Goal: Task Accomplishment & Management: Complete application form

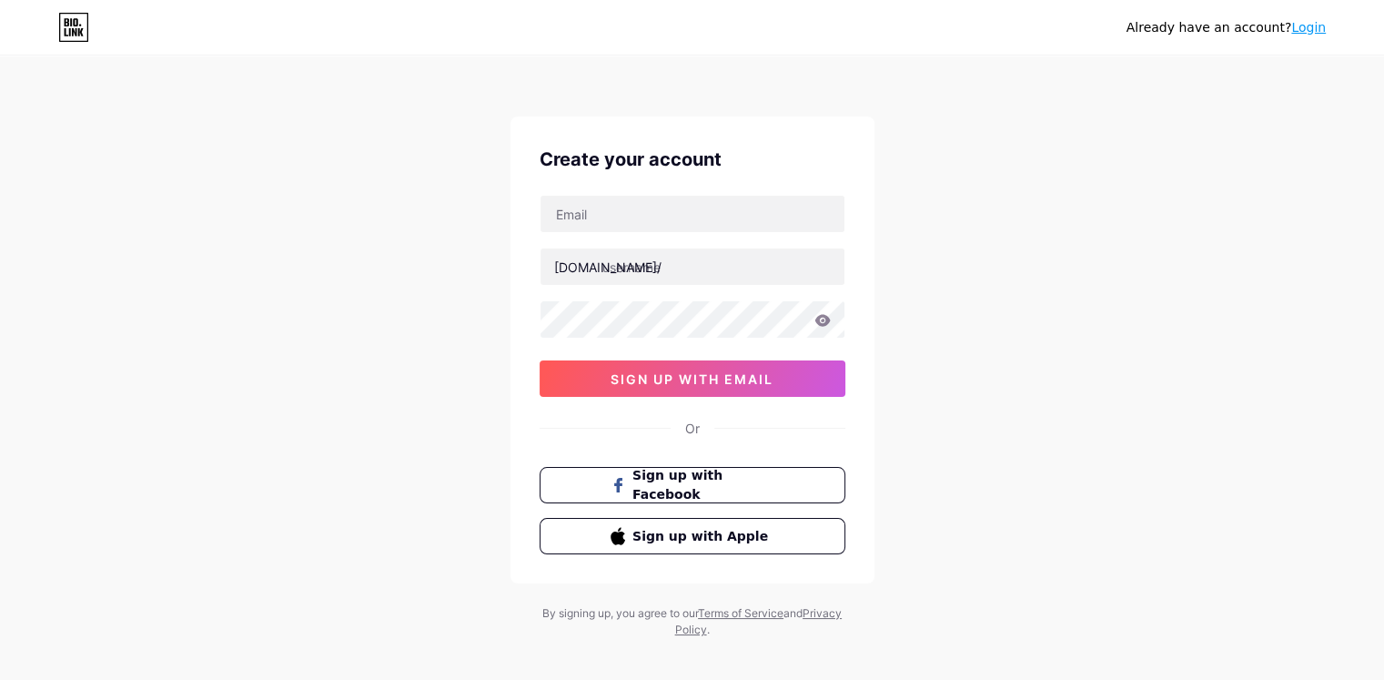
type input "cathu1756@gmail.com"
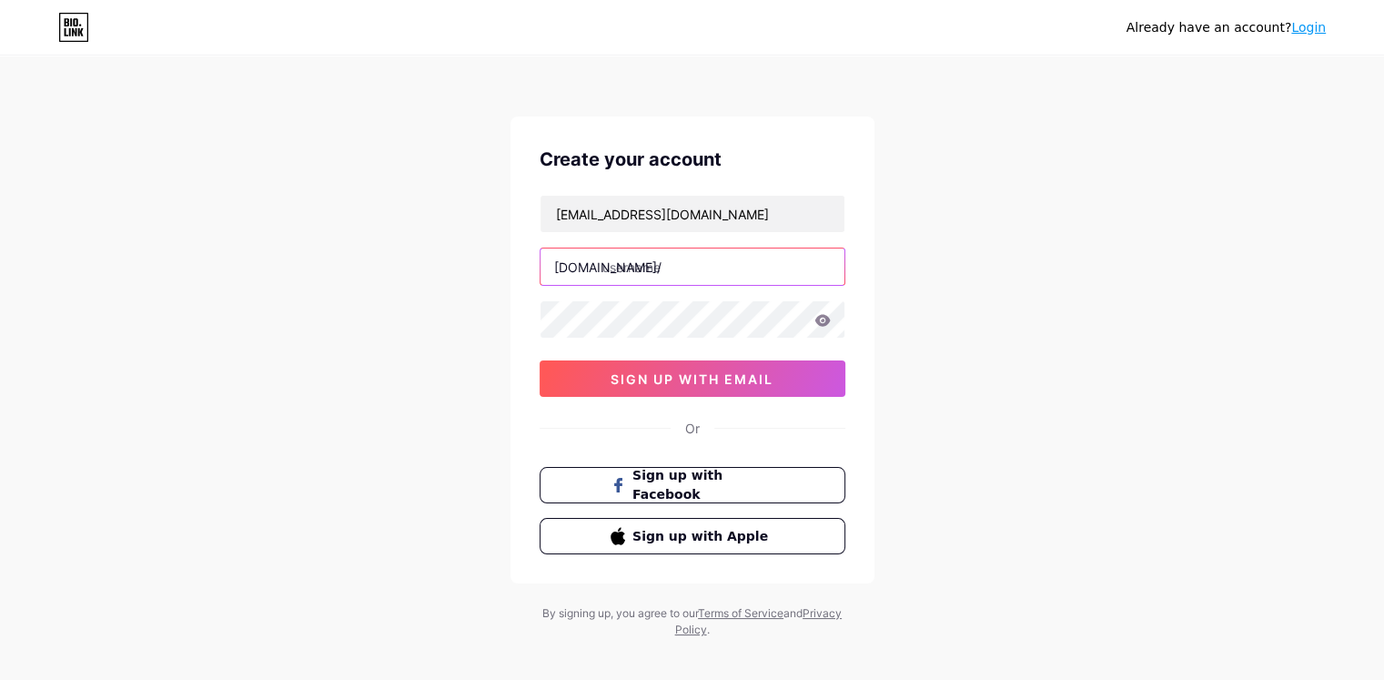
click at [626, 263] on input "text" at bounding box center [693, 266] width 304 height 36
paste input "banglabet88club"
type input "banglabet88club"
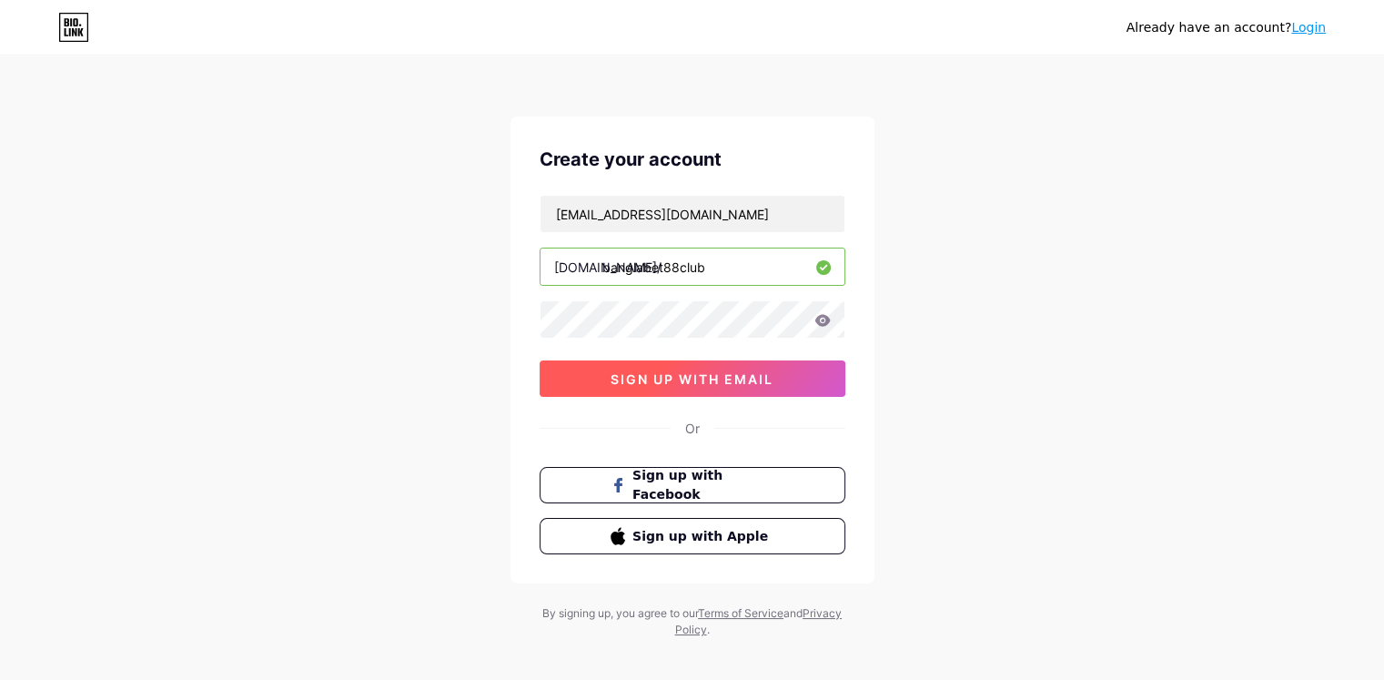
click at [653, 371] on span "sign up with email" at bounding box center [692, 378] width 163 height 15
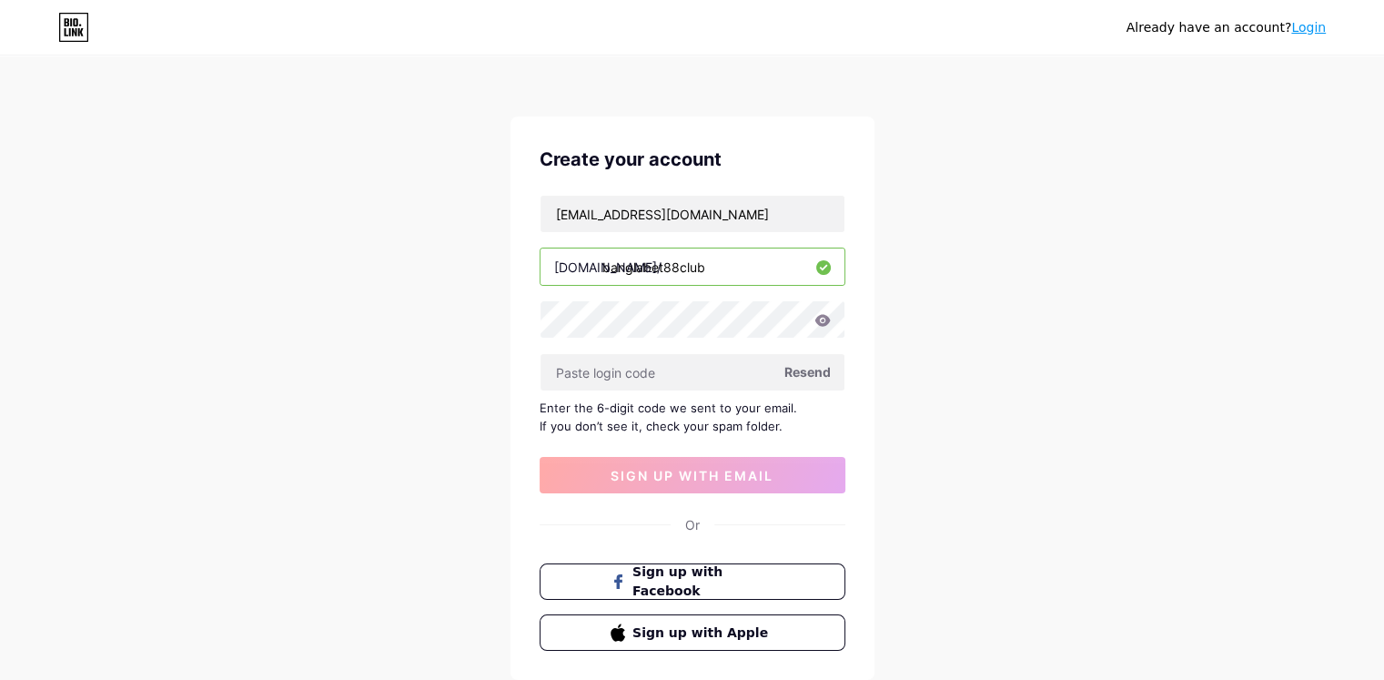
click at [408, 454] on div "Already have an account? Login Create your account cathu1756@gmail.com bio.link…" at bounding box center [692, 396] width 1384 height 793
click at [593, 375] on input "text" at bounding box center [693, 372] width 304 height 36
click at [815, 366] on span "Resend" at bounding box center [808, 371] width 46 height 19
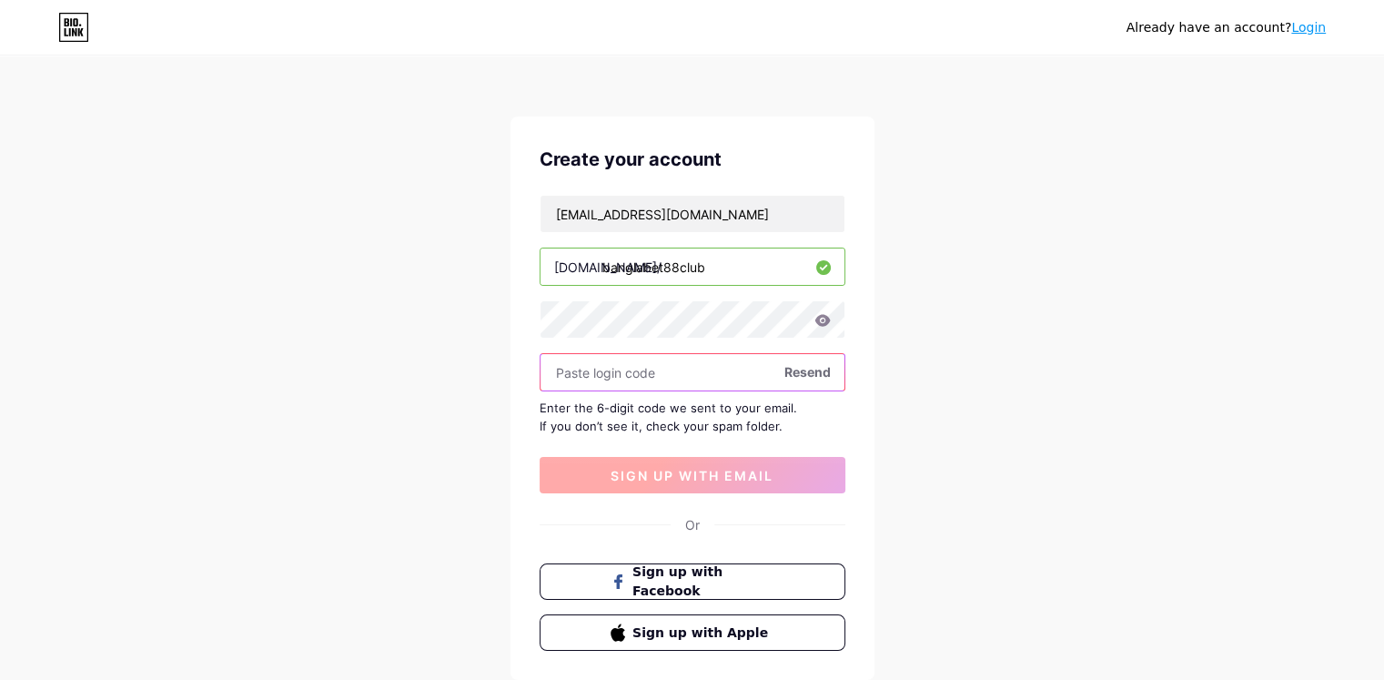
paste input "434135"
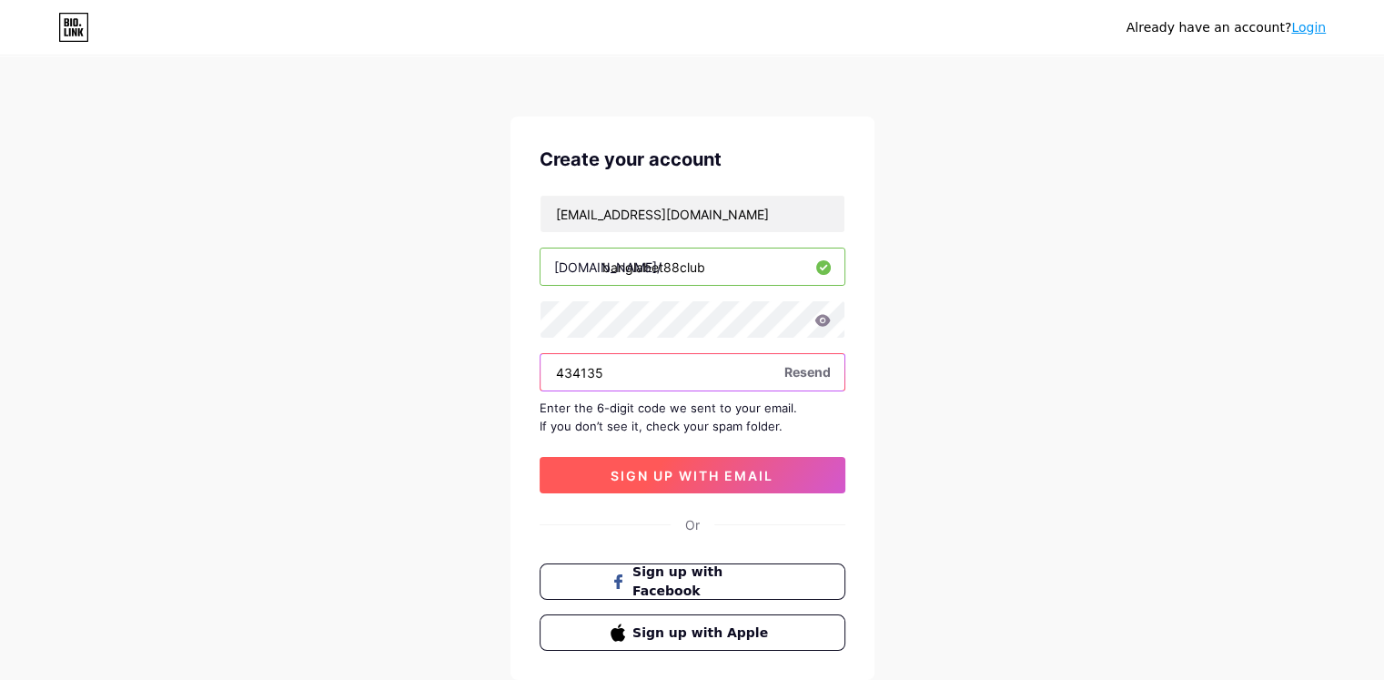
type input "434135"
click at [664, 478] on span "sign up with email" at bounding box center [692, 475] width 163 height 15
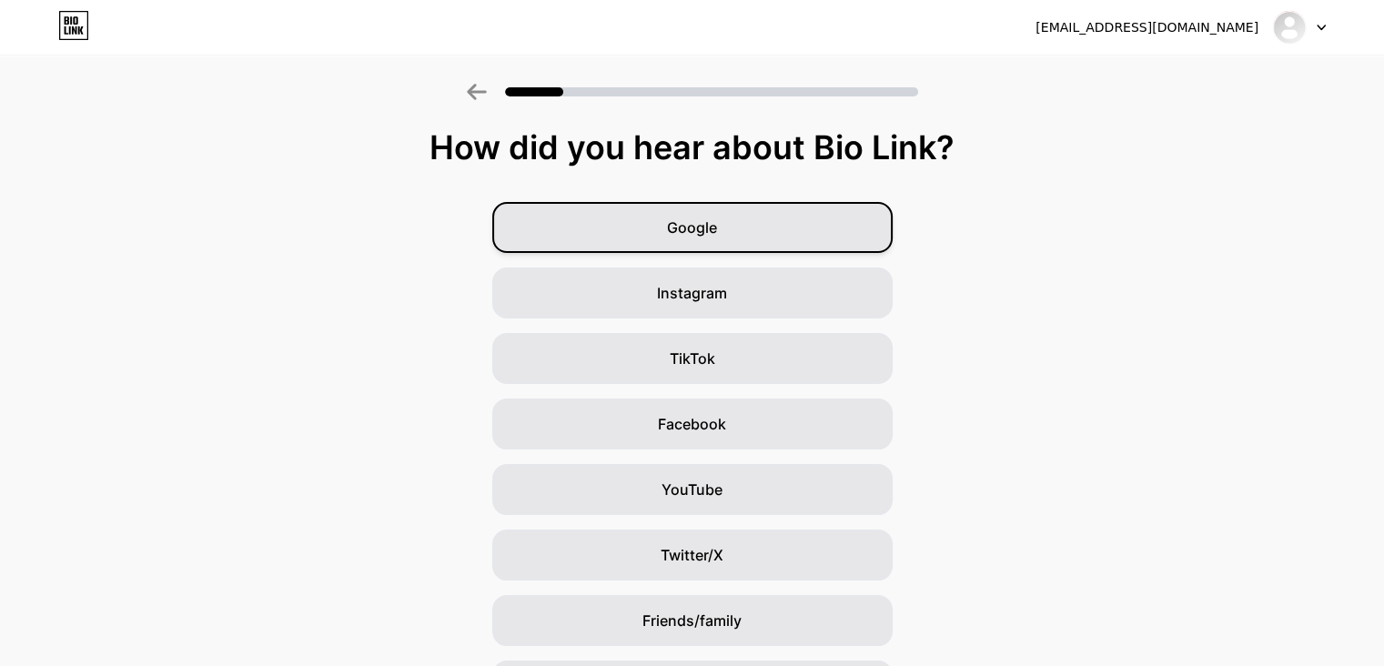
click at [772, 233] on div "Google" at bounding box center [692, 227] width 400 height 51
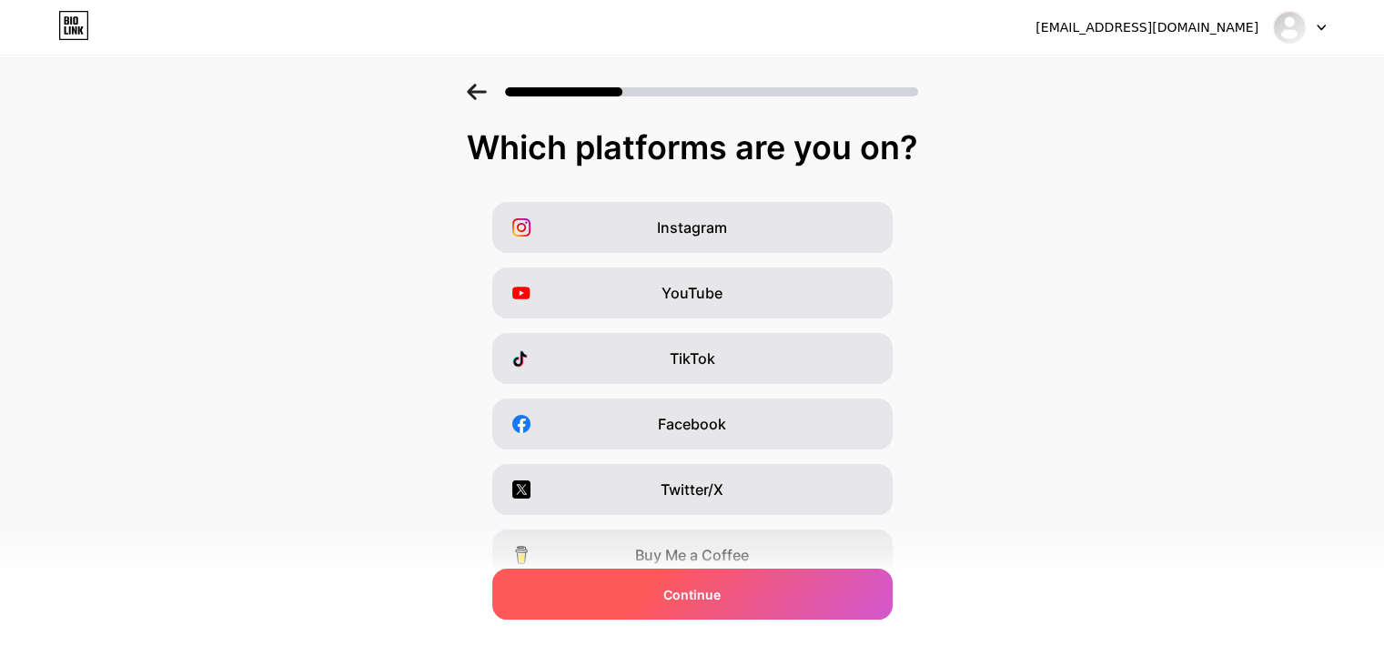
click at [745, 594] on div "Continue" at bounding box center [692, 594] width 400 height 51
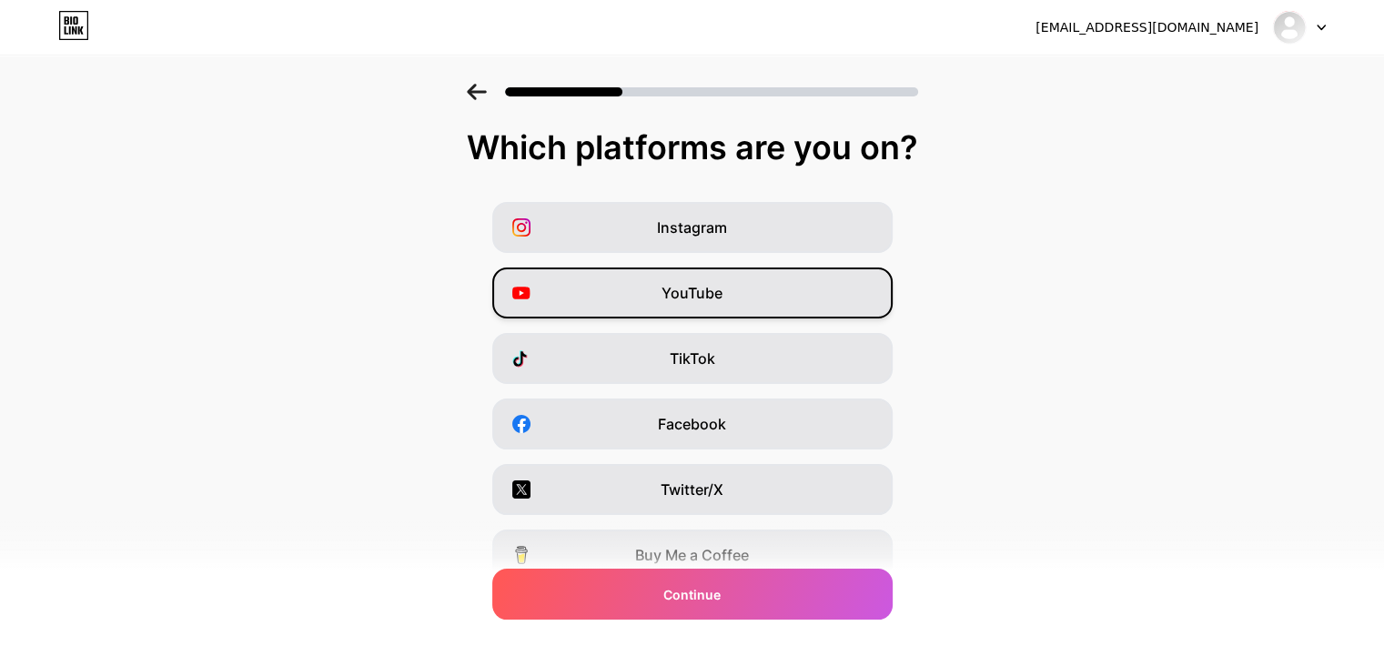
click at [749, 286] on div "YouTube" at bounding box center [692, 293] width 400 height 51
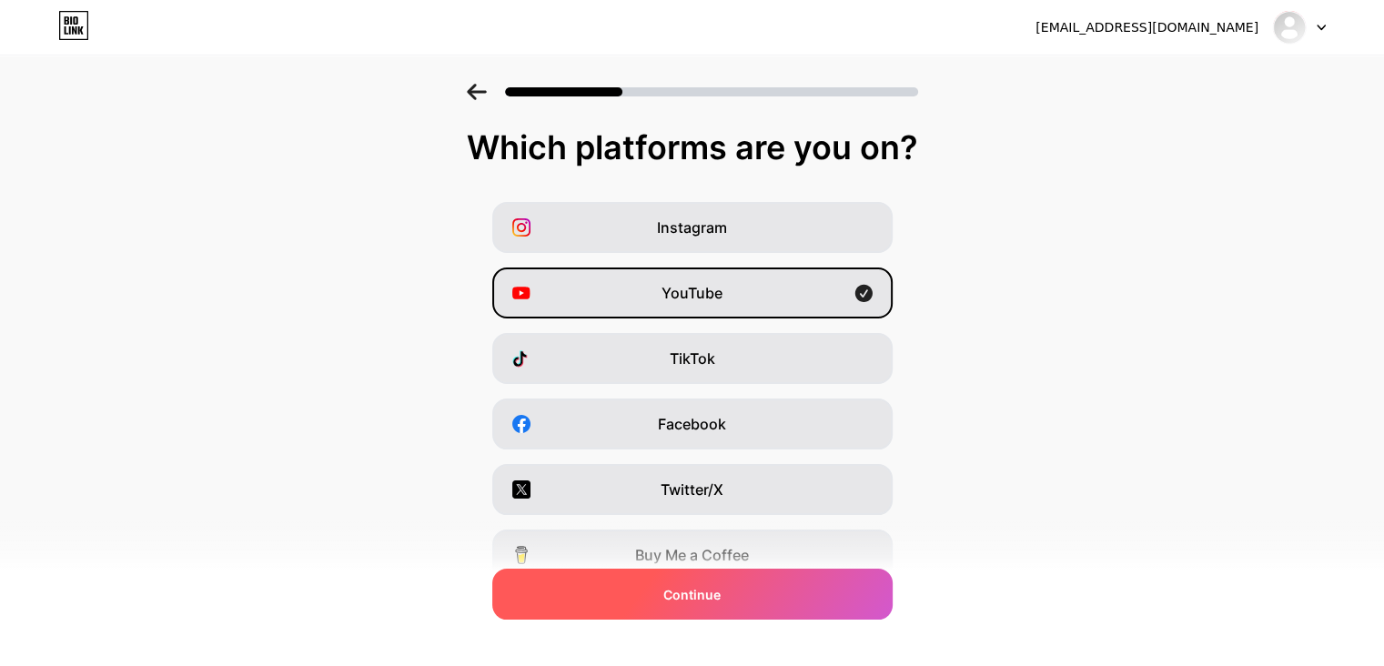
click at [742, 606] on div "Continue" at bounding box center [692, 594] width 400 height 51
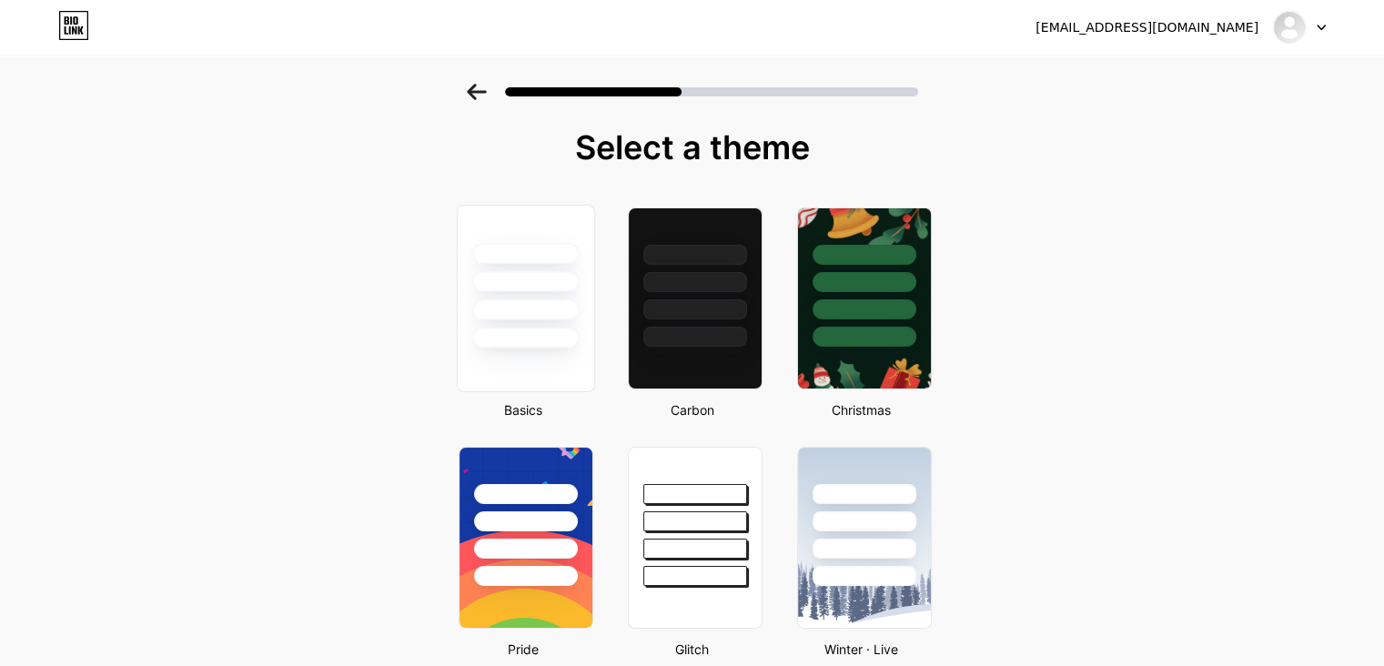
click at [575, 340] on div at bounding box center [525, 338] width 106 height 21
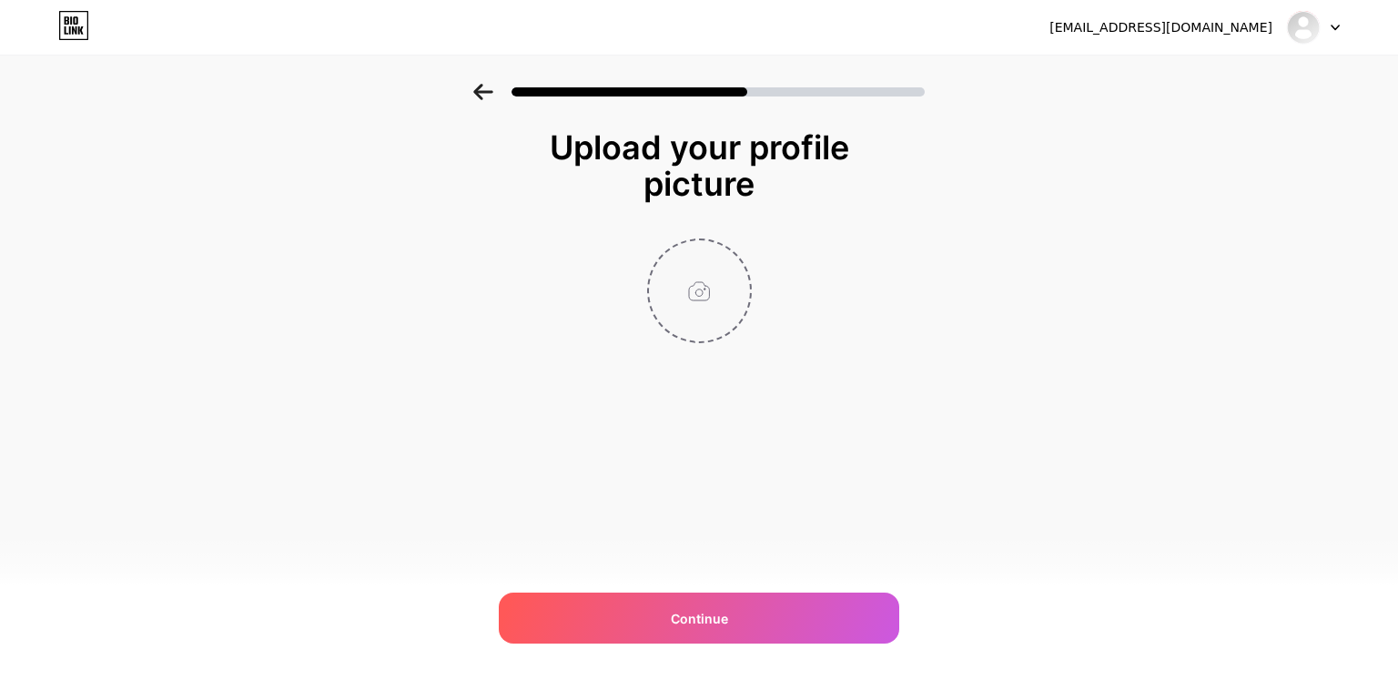
click at [698, 318] on input "file" at bounding box center [699, 290] width 101 height 101
type input "C:\fakepath\ian13-logo.jpg"
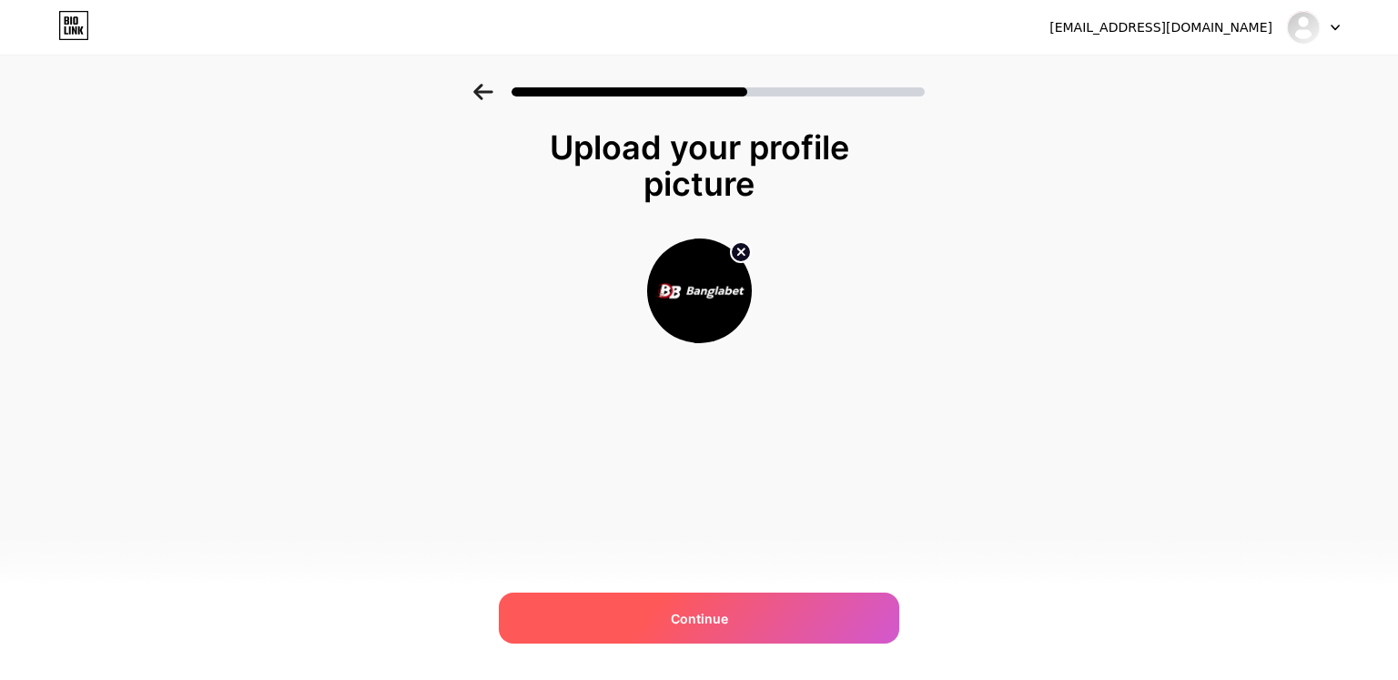
click at [758, 620] on div "Continue" at bounding box center [699, 618] width 400 height 51
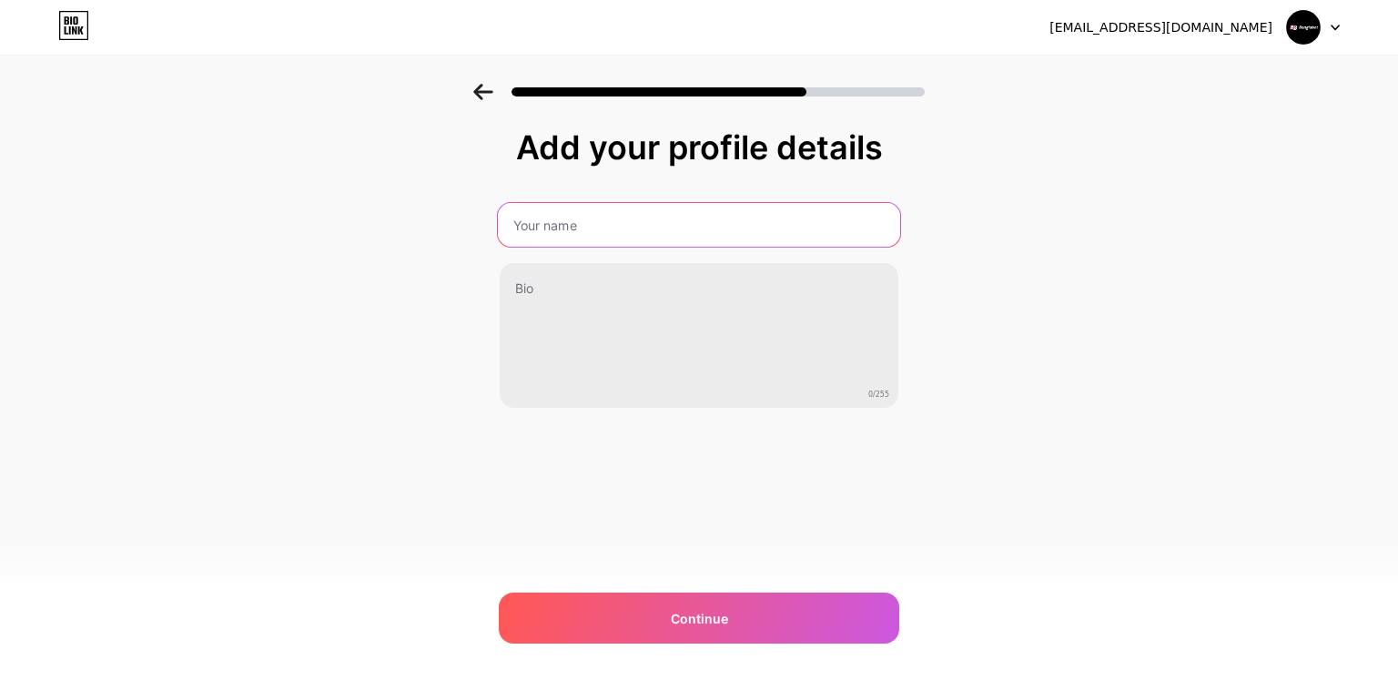
click at [575, 232] on input "text" at bounding box center [699, 225] width 402 height 44
type input "Banglabet"
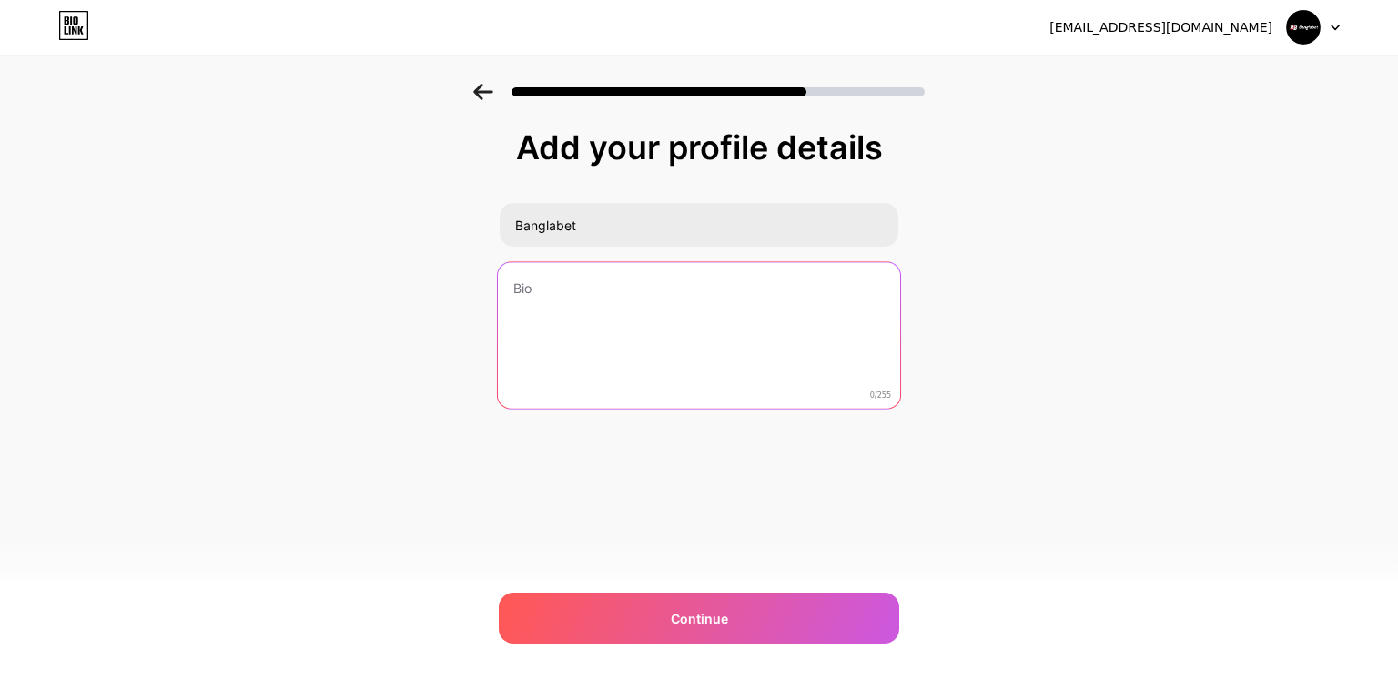
click at [580, 294] on textarea at bounding box center [699, 336] width 402 height 148
paste textarea "Banglabet keeps things easy for players in Bangladesh. On match days, browse cl…"
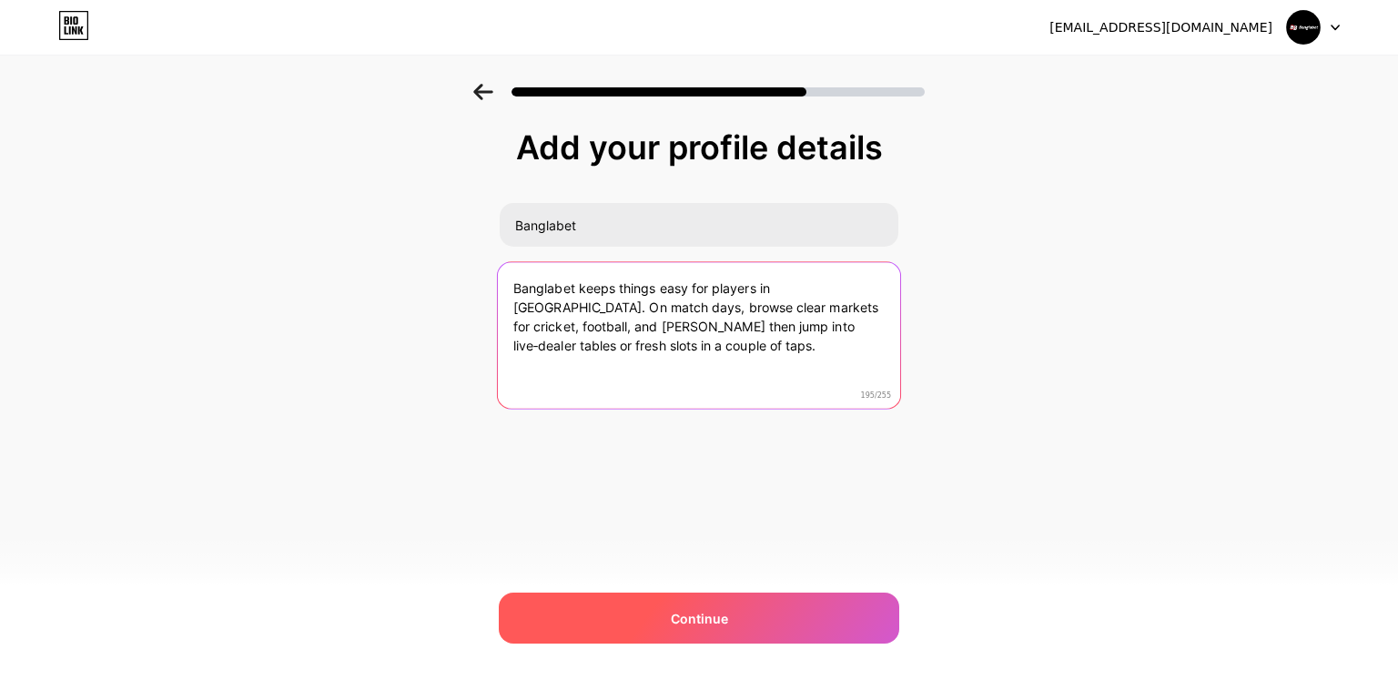
type textarea "Banglabet keeps things easy for players in Bangladesh. On match days, browse cl…"
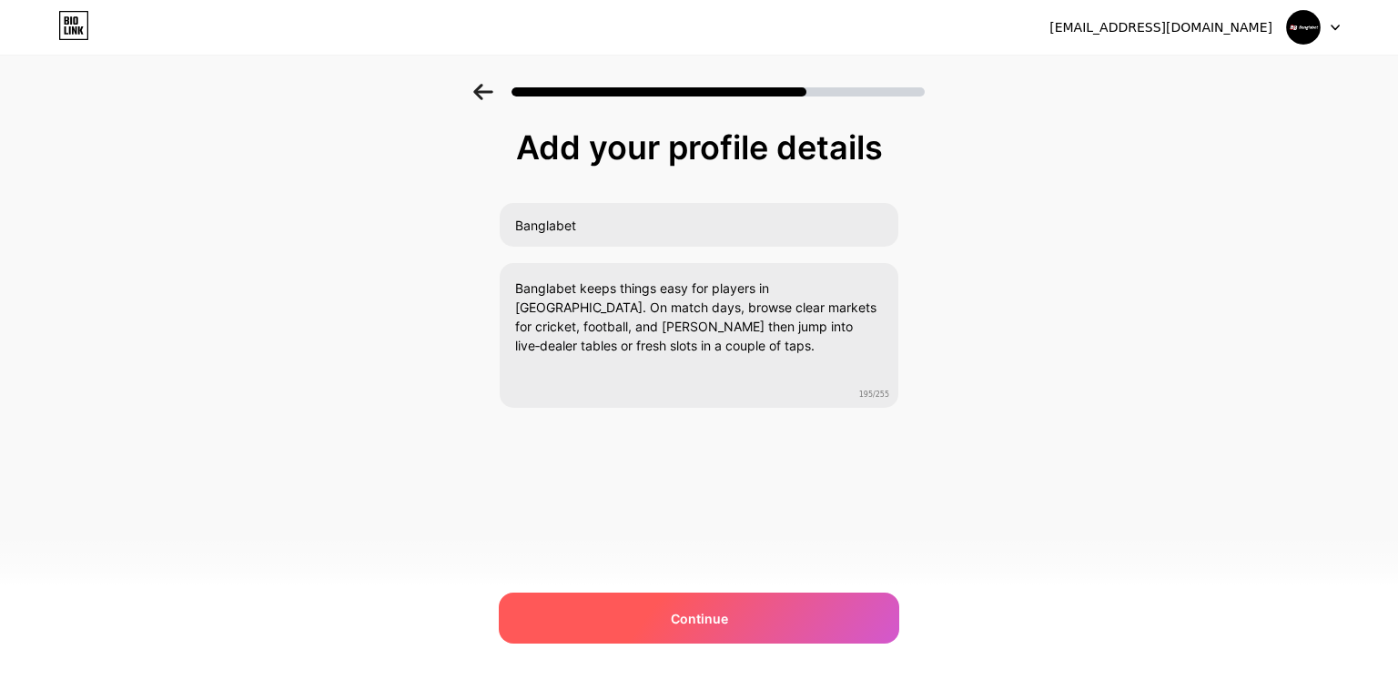
click at [752, 622] on div "Continue" at bounding box center [699, 618] width 400 height 51
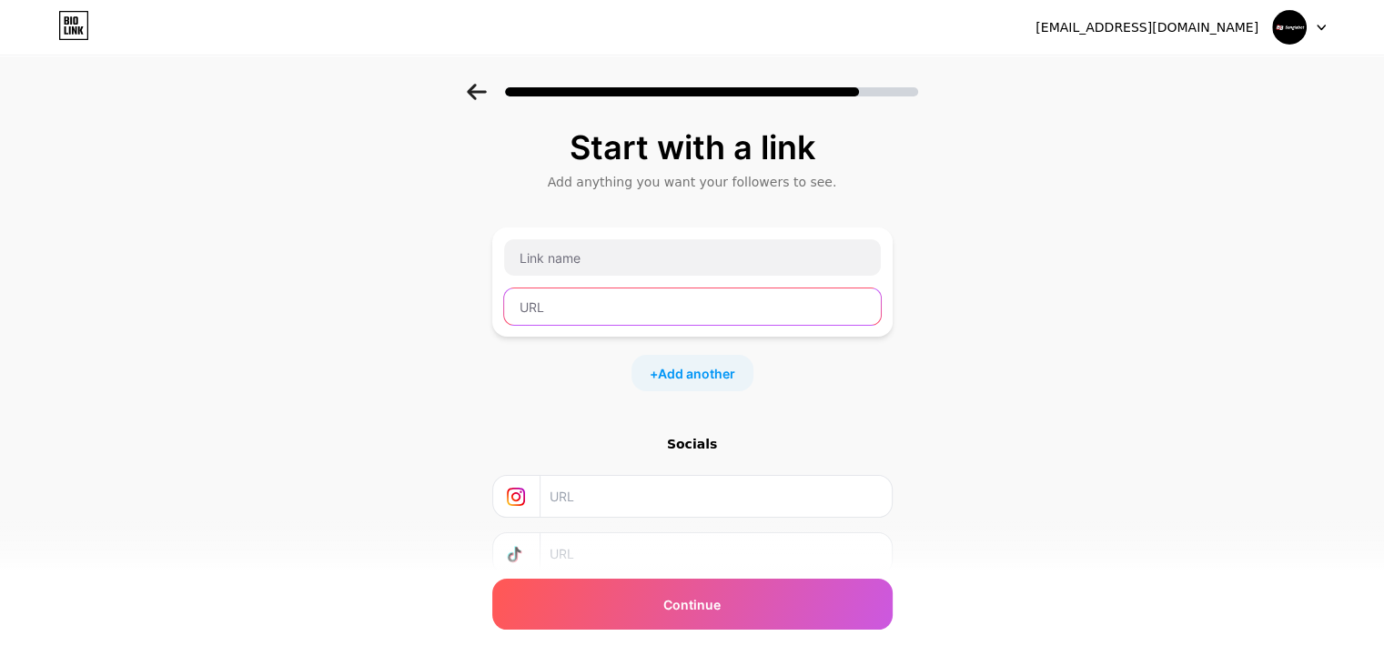
click at [599, 302] on input "text" at bounding box center [692, 307] width 377 height 36
paste input "https://banglabet88.club/"
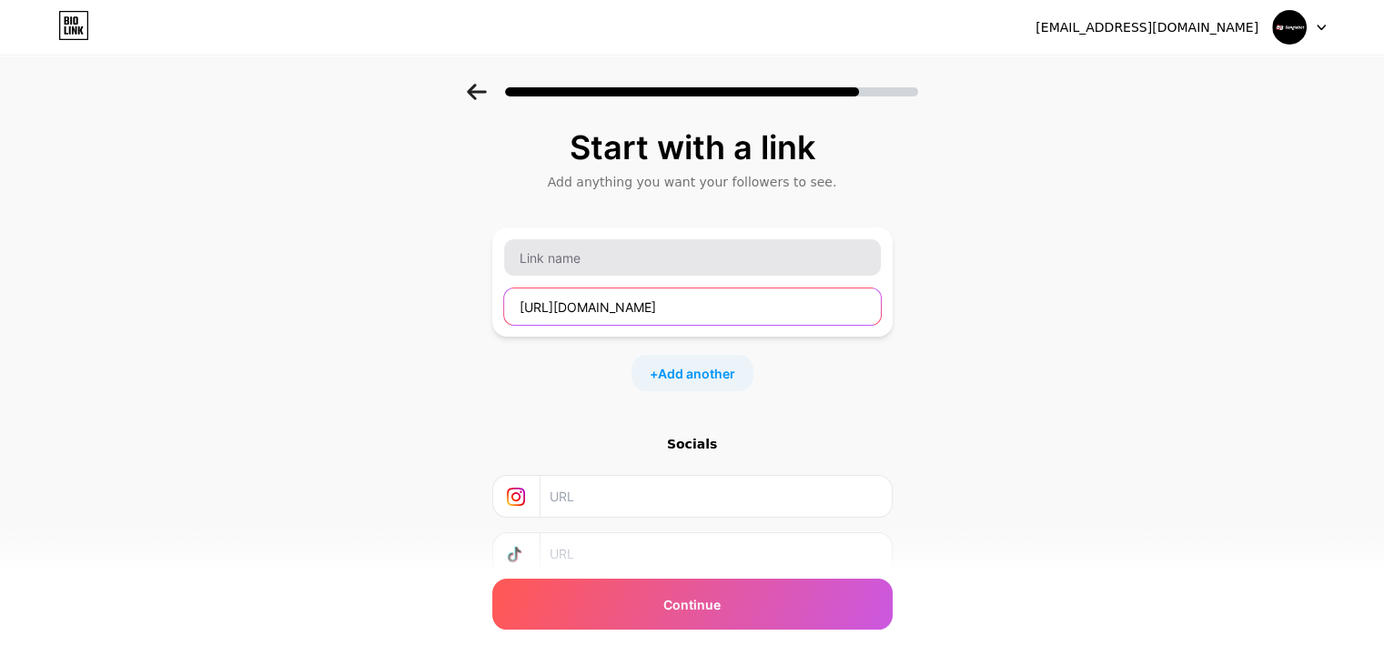
type input "https://banglabet88.club/"
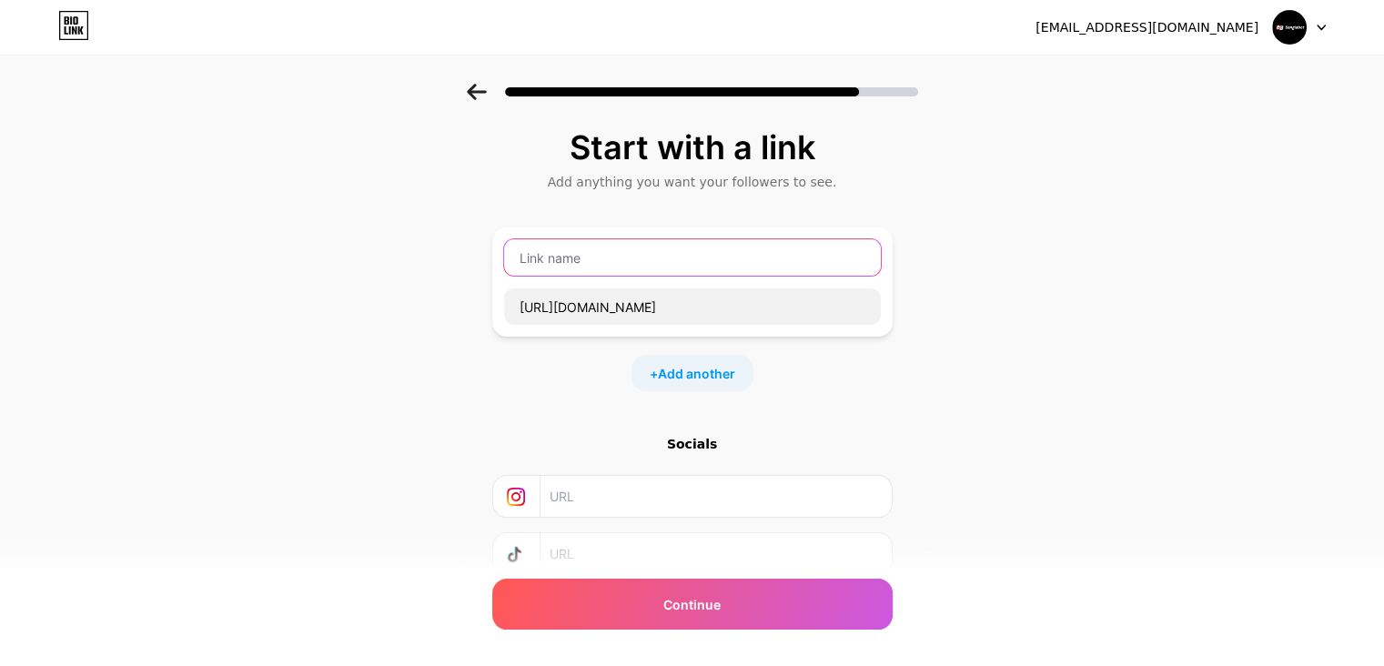
click at [598, 256] on input "text" at bounding box center [692, 257] width 377 height 36
paste input "Banglabet"
type input "Banglabet"
click at [718, 376] on span "Add another" at bounding box center [696, 373] width 77 height 19
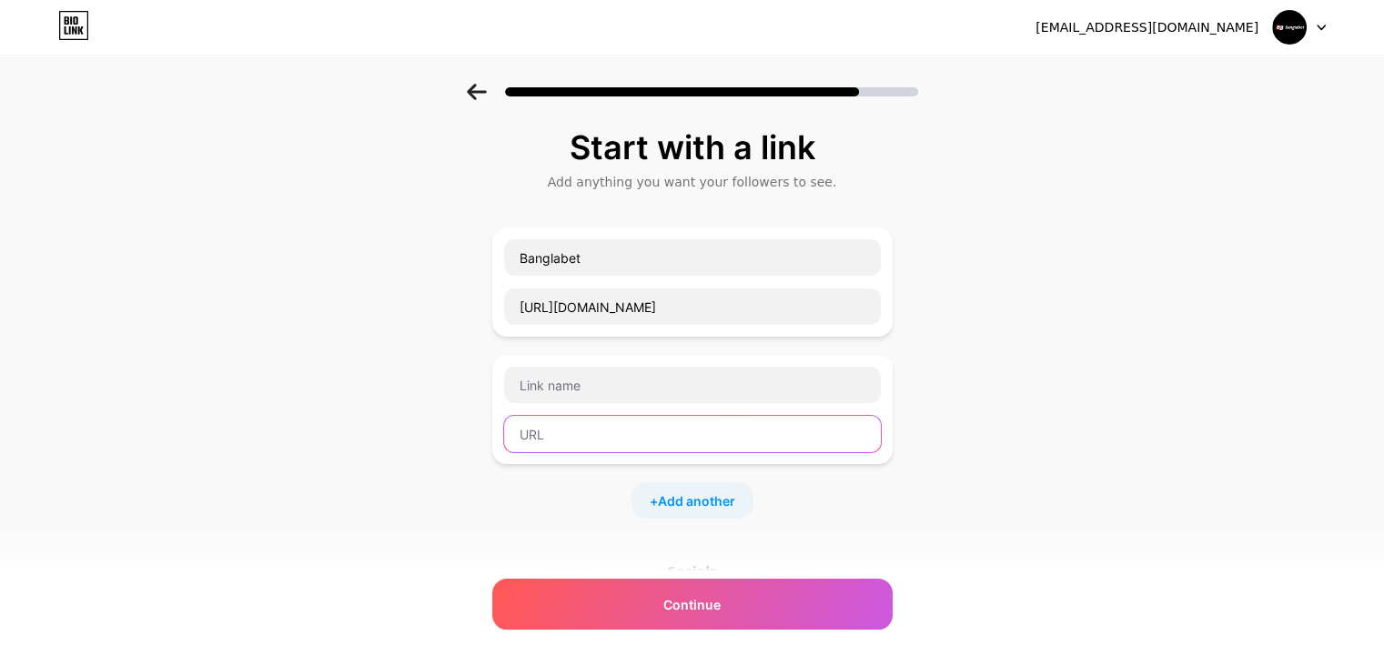
click at [598, 431] on input "text" at bounding box center [692, 434] width 377 height 36
paste input "https://x.com/banglabet88club"
type input "https://x.com/banglabet88club"
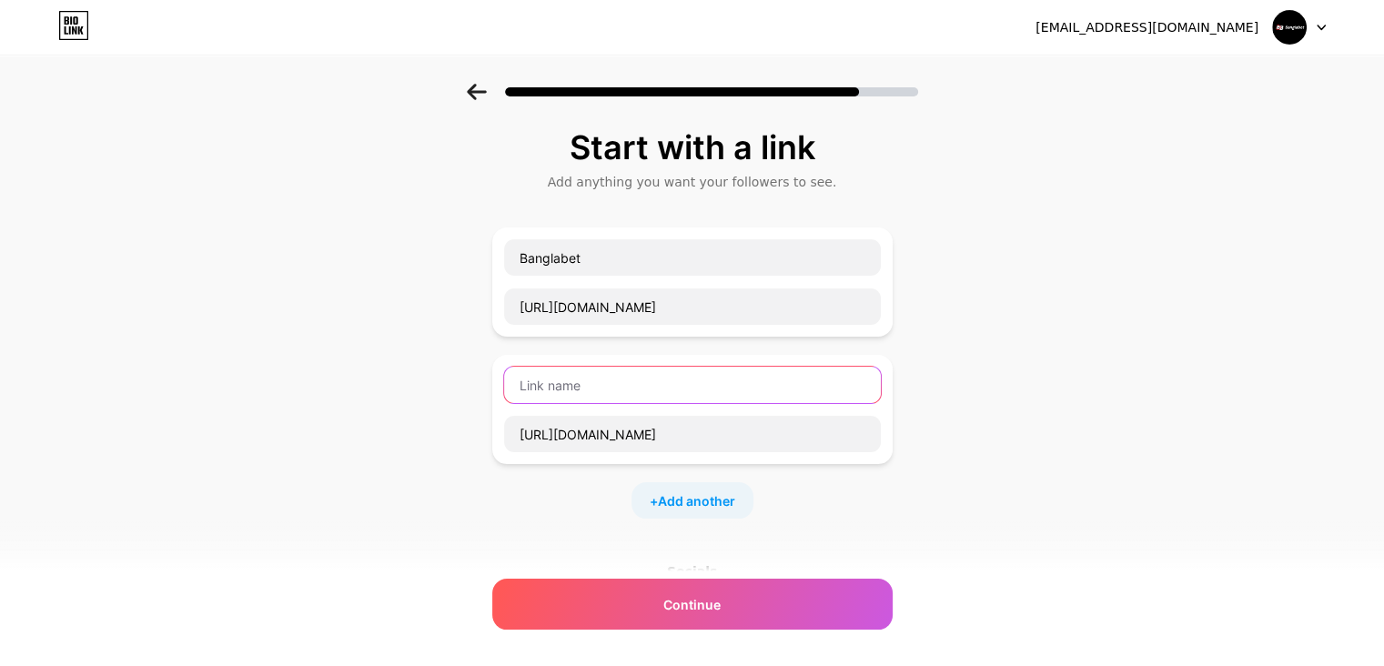
click at [550, 380] on input "text" at bounding box center [692, 385] width 377 height 36
paste input "twitter"
type input "twitter"
click at [707, 500] on span "Add another" at bounding box center [696, 501] width 77 height 19
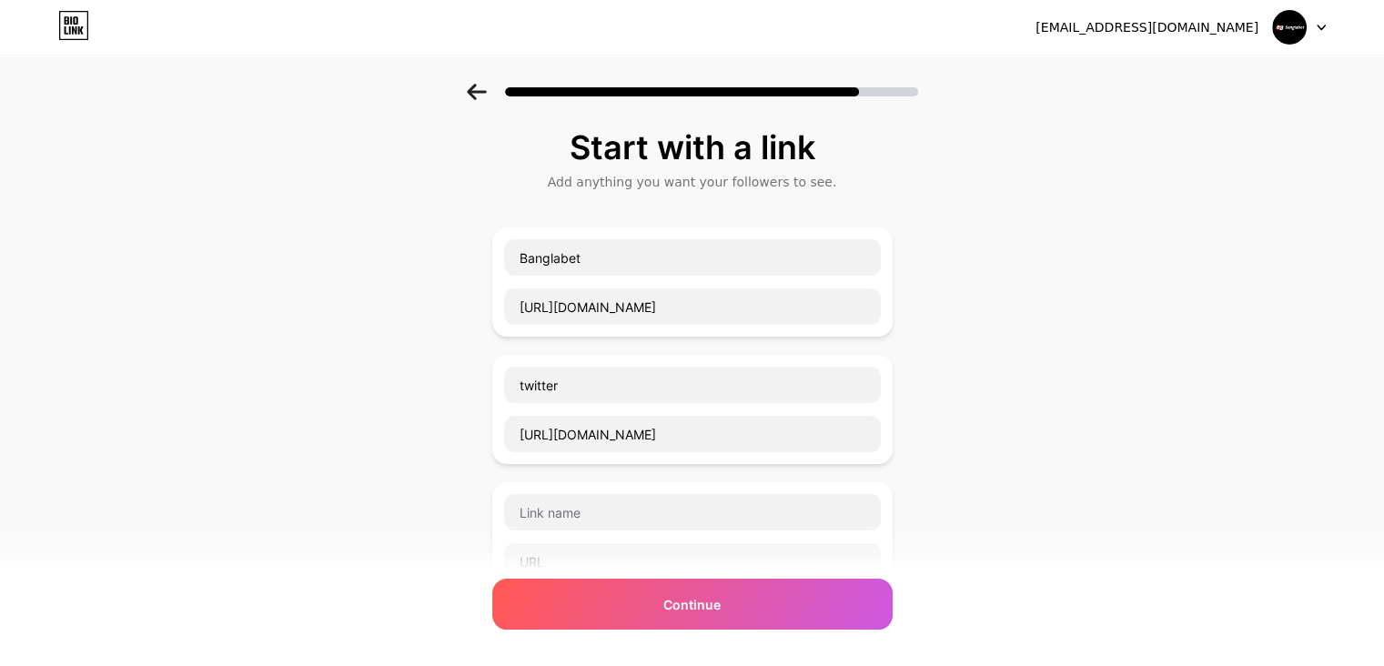
scroll to position [381, 0]
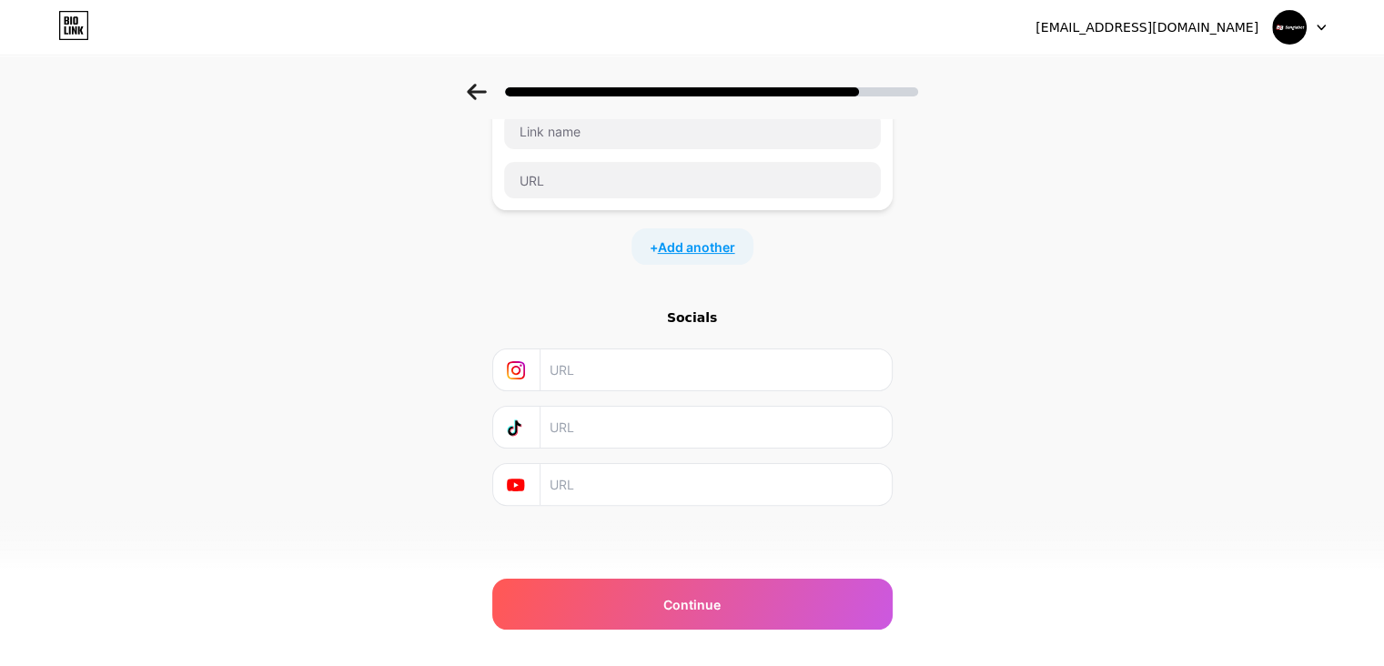
click at [700, 238] on span "Add another" at bounding box center [696, 247] width 77 height 19
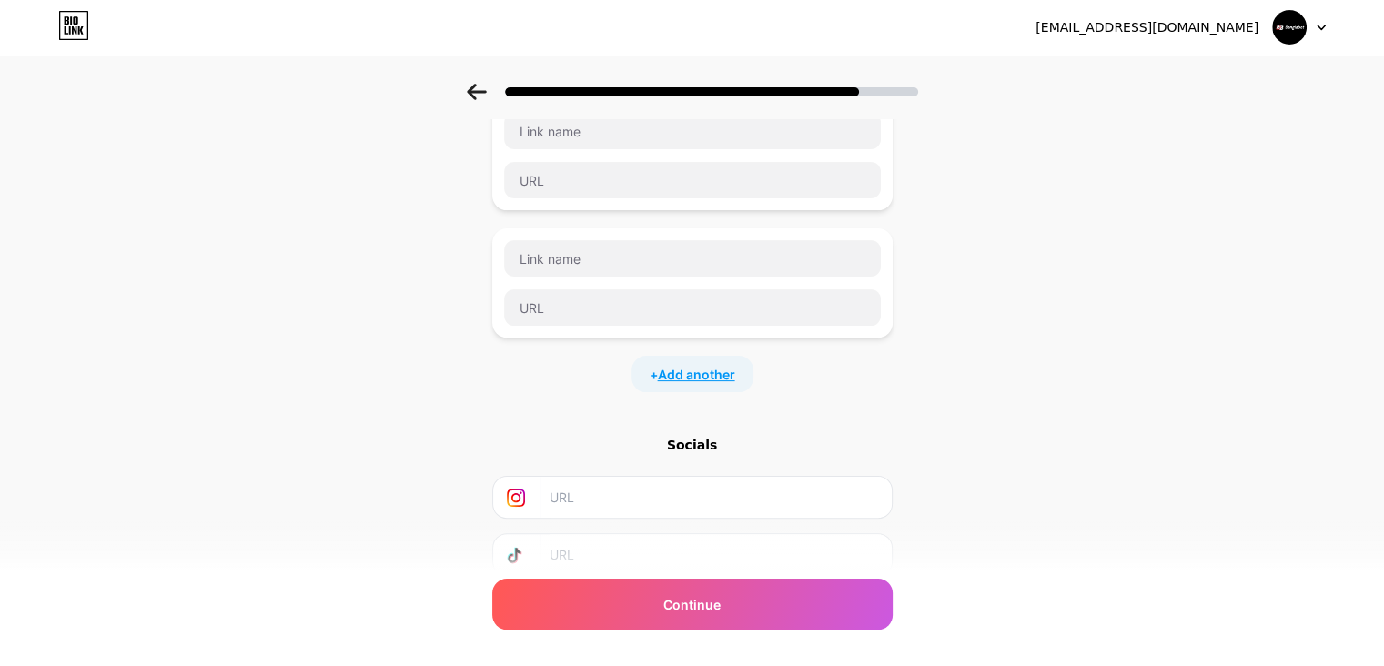
click at [693, 365] on span "Add another" at bounding box center [696, 374] width 77 height 19
click at [706, 509] on div "+ Add another" at bounding box center [693, 501] width 122 height 36
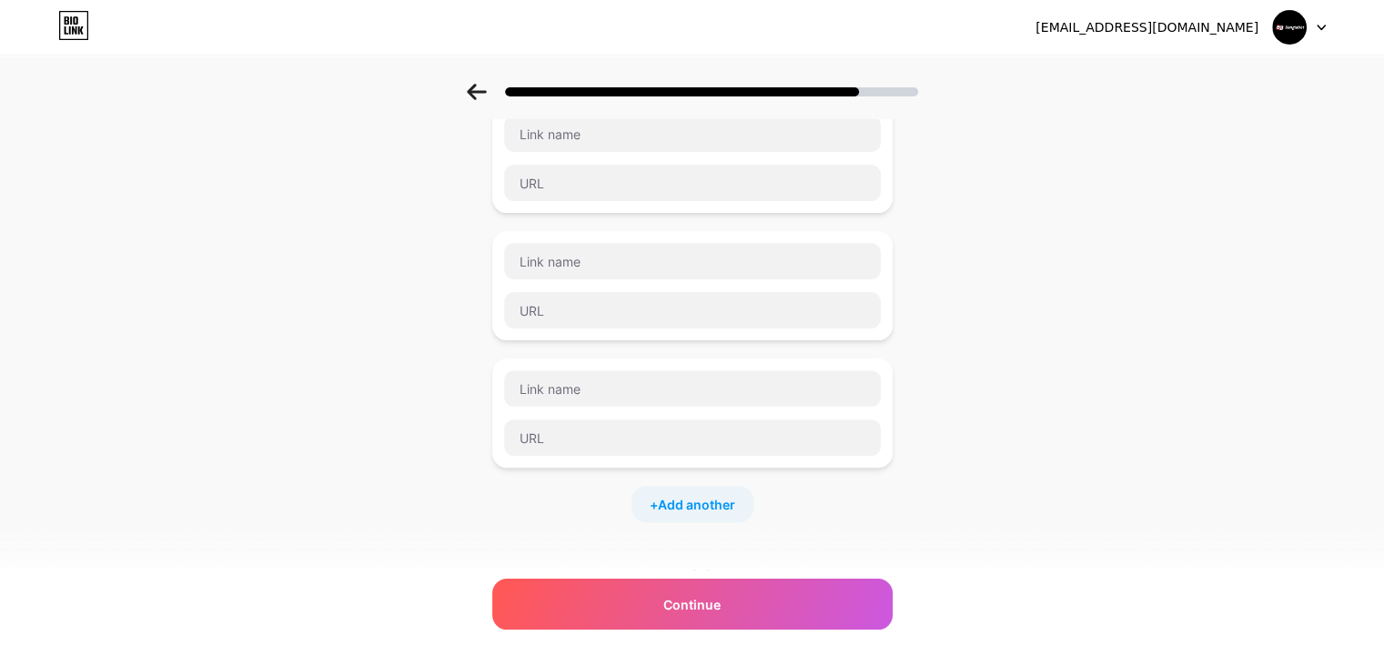
scroll to position [525, 0]
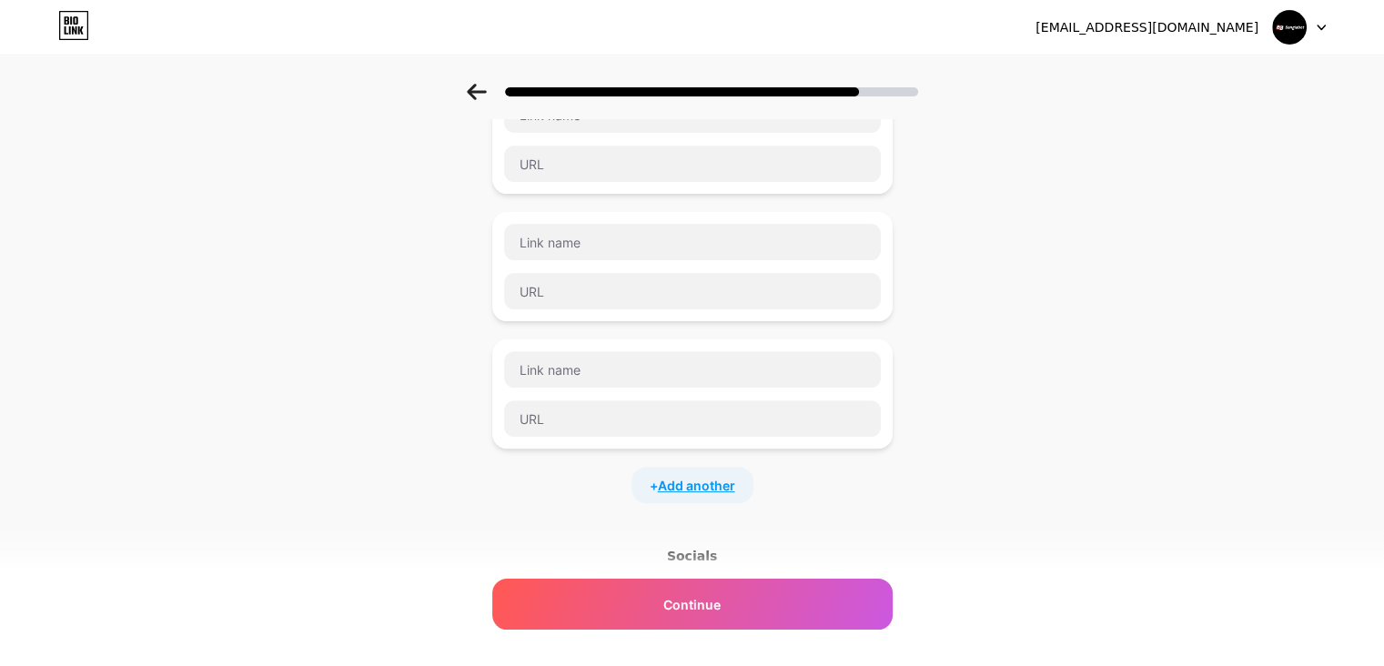
click at [721, 480] on span "Add another" at bounding box center [696, 485] width 77 height 19
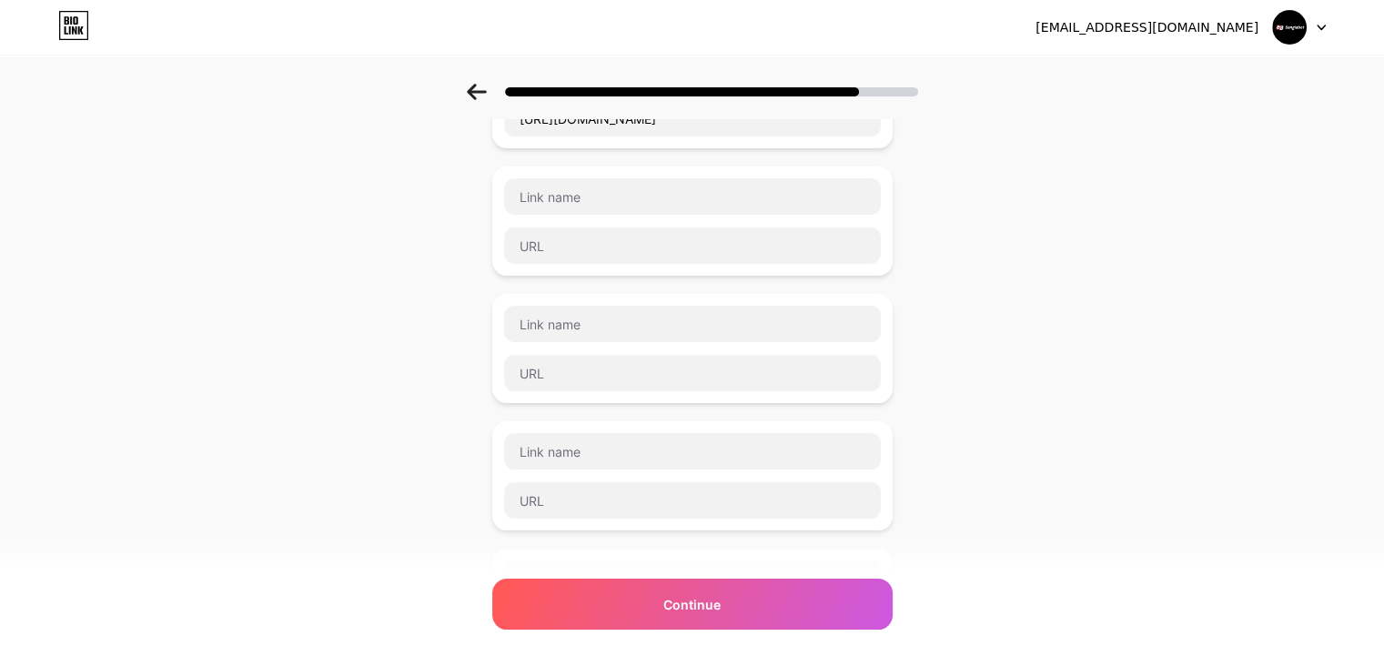
scroll to position [317, 0]
click at [612, 241] on input "text" at bounding box center [692, 245] width 377 height 36
paste input "https://www.youtube.com/channel/UCPHs7fHj6fSOA3XQ58peZug"
click at [586, 244] on input "https://www.youtube.com/channel/UCPHs7fHj6fSOA3XQ58peZug" at bounding box center [692, 245] width 377 height 36
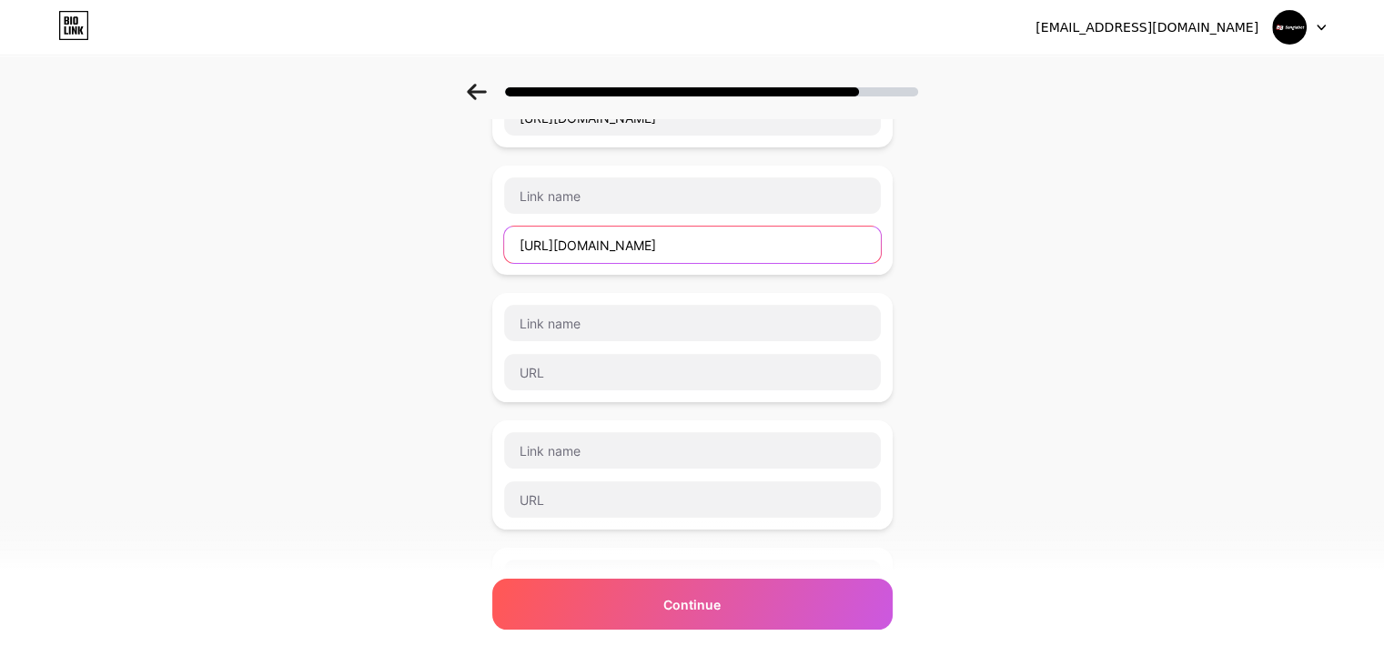
click at [586, 244] on input "https://www.youtube.com/channel/UCPHs7fHj6fSOA3XQ58peZug" at bounding box center [692, 245] width 377 height 36
type input "https://www.youtube.com/channel/UCPHs7fHj6fSOA3XQ58peZug"
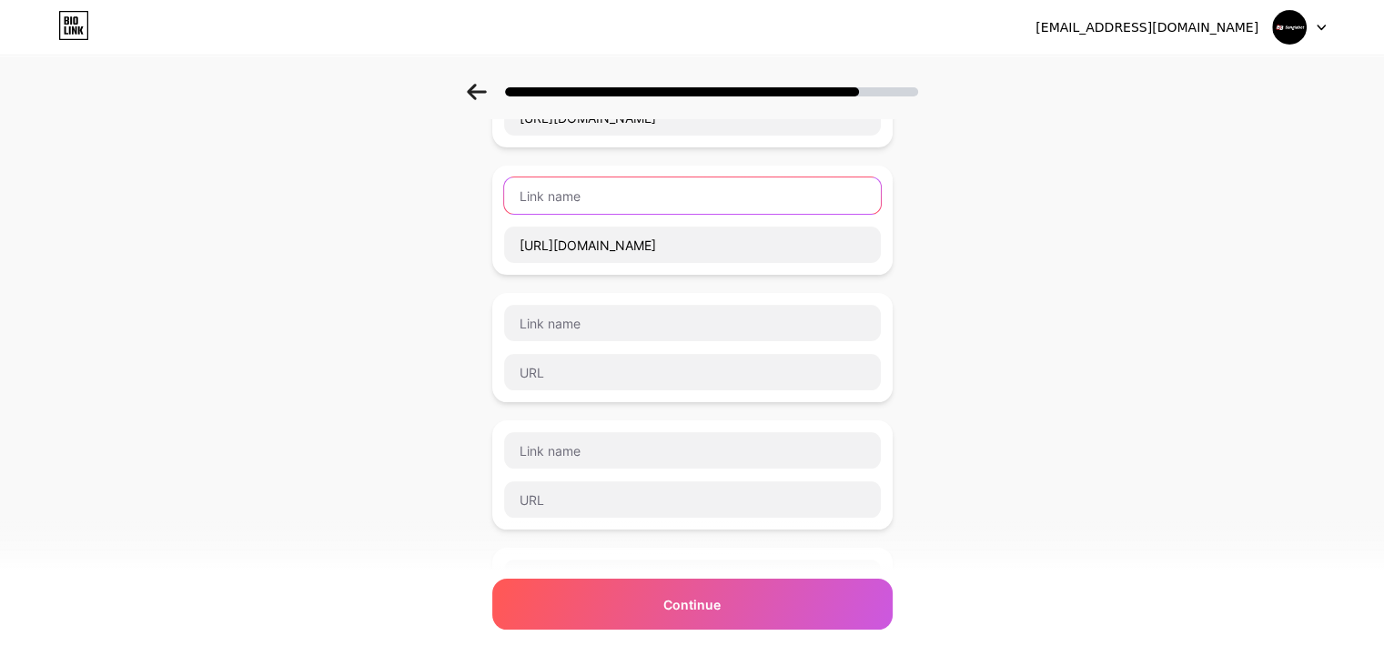
click at [569, 194] on input "text" at bounding box center [692, 195] width 377 height 36
paste input "youtube"
type input "youtube"
click at [424, 262] on div "Start with a link Add anything you want your followers to see. Banglabet https:…" at bounding box center [692, 469] width 1384 height 1404
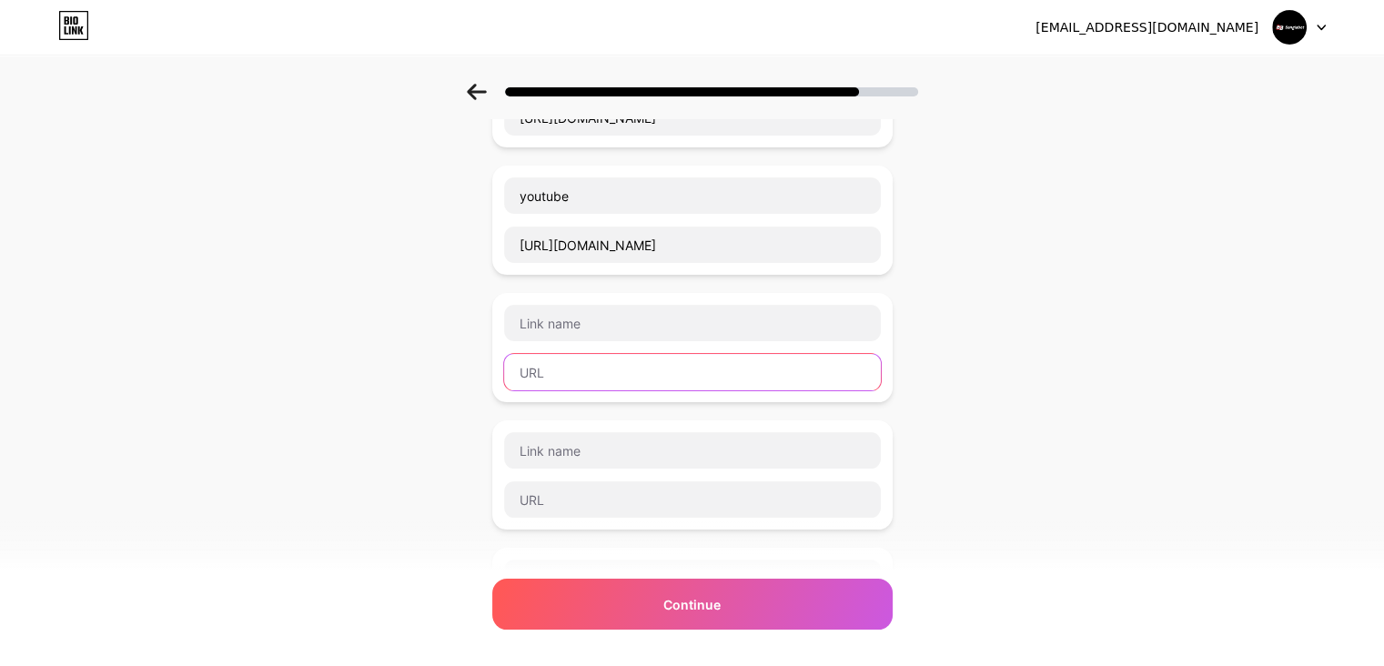
click at [591, 363] on input "text" at bounding box center [692, 372] width 377 height 36
paste input "https://www.linkedin.com/in/banglabet88club/"
click at [615, 373] on input "https://www.linkedin.com/in/banglabet88club/" at bounding box center [692, 372] width 377 height 36
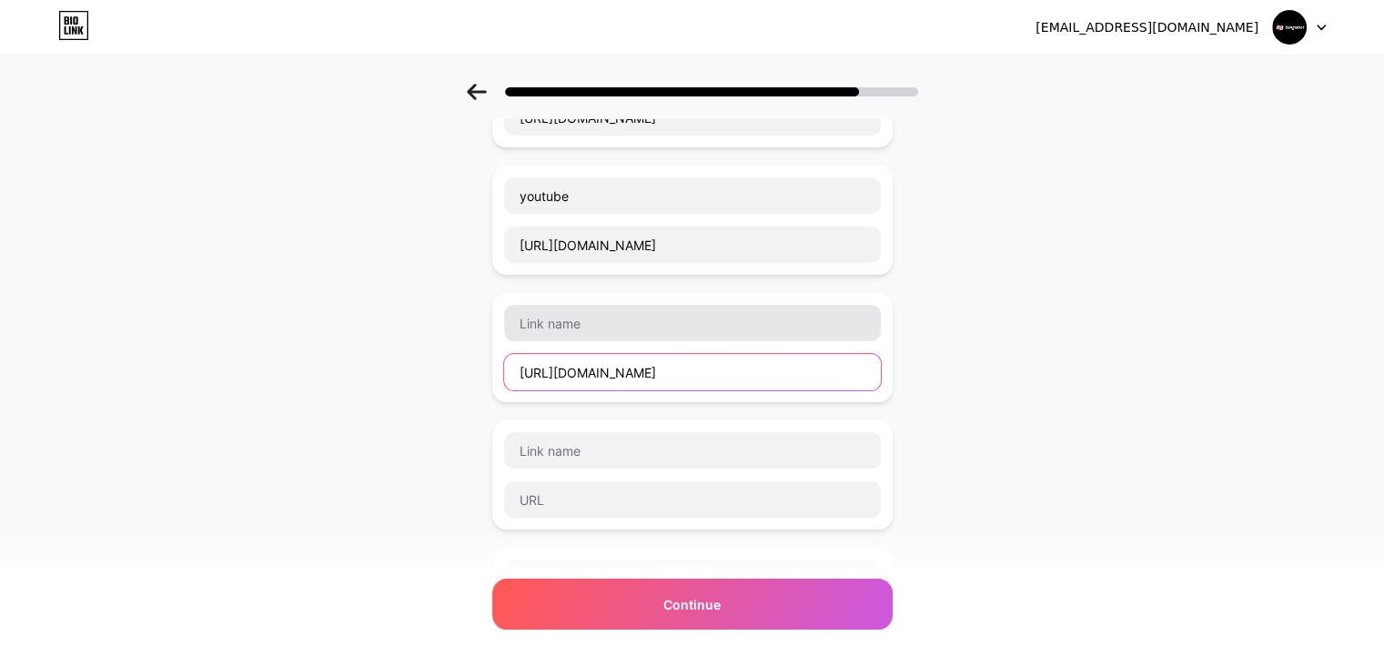
type input "https://www.linkedin.com/in/banglabet88club/"
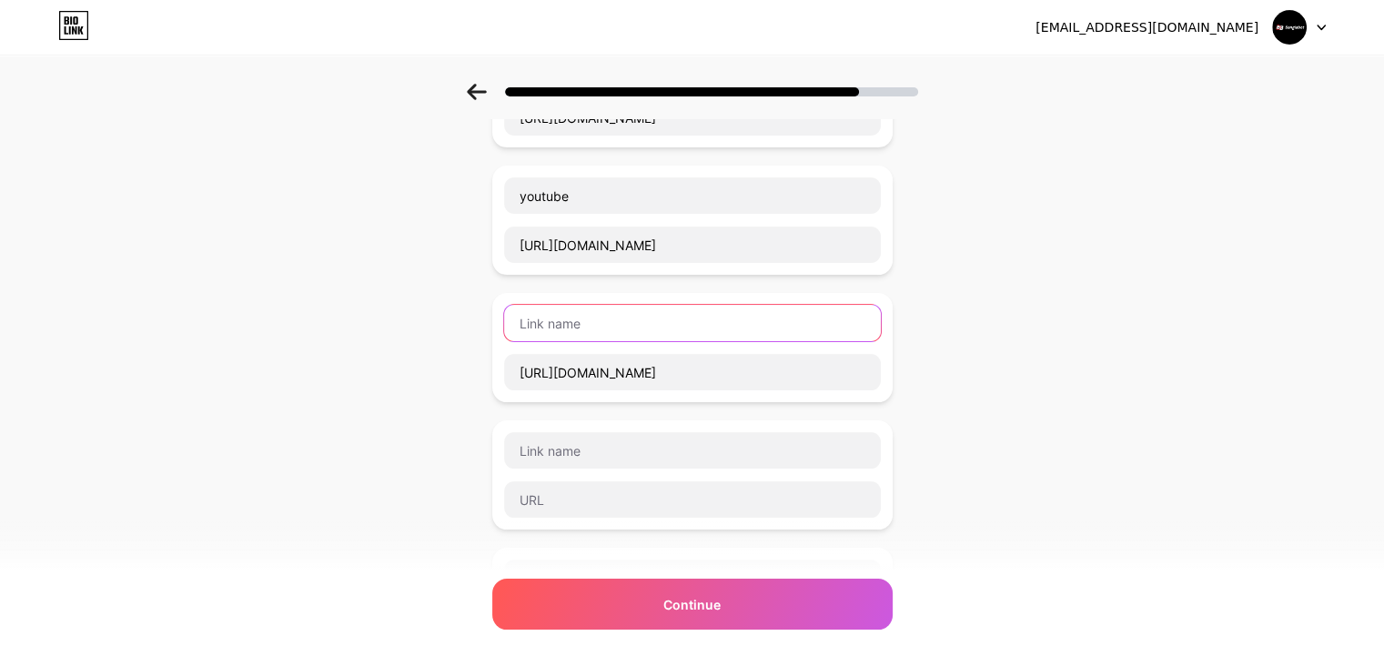
click at [583, 311] on input "text" at bounding box center [692, 323] width 377 height 36
paste input "linkedin"
type input "linkedin"
click at [382, 340] on div "Start with a link Add anything you want your followers to see. Banglabet https:…" at bounding box center [692, 469] width 1384 height 1404
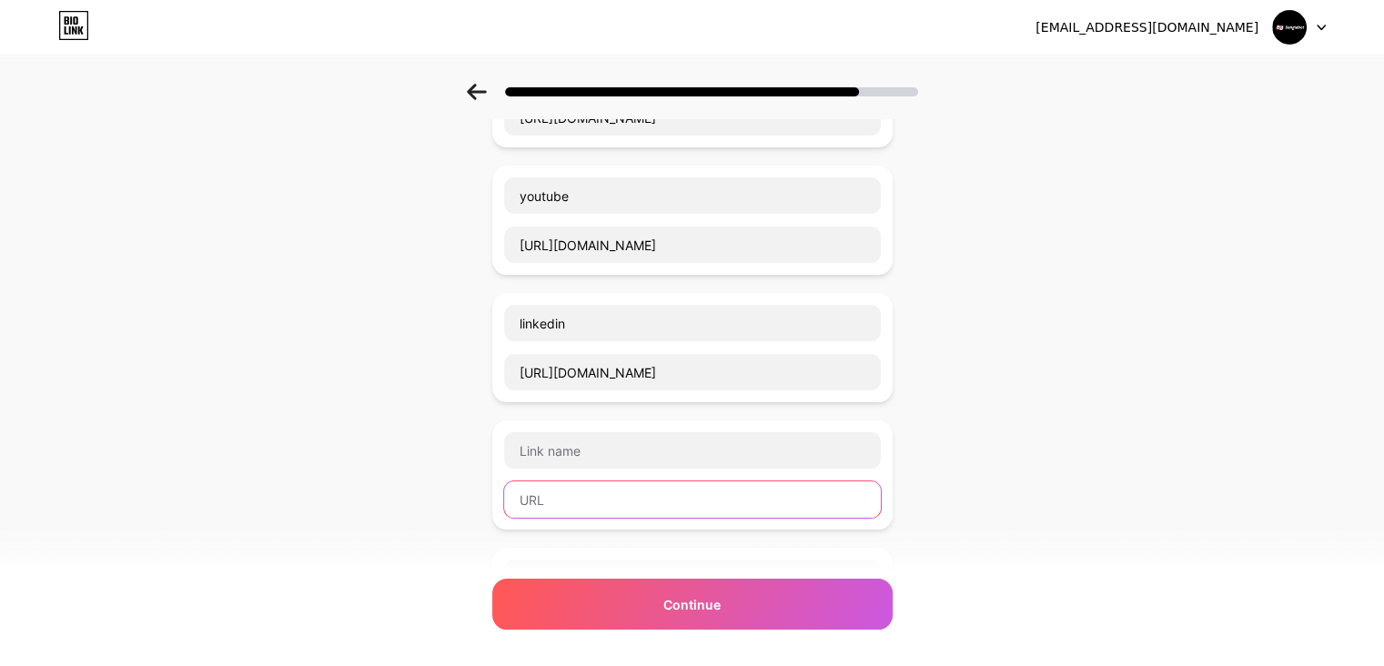
click at [568, 502] on input "text" at bounding box center [692, 500] width 377 height 36
paste input "https://vimeo.com/banglabet88club"
click at [586, 495] on input "https://vimeo.com/banglabet88club" at bounding box center [692, 500] width 377 height 36
type input "https://vimeo.com/banglabet88club"
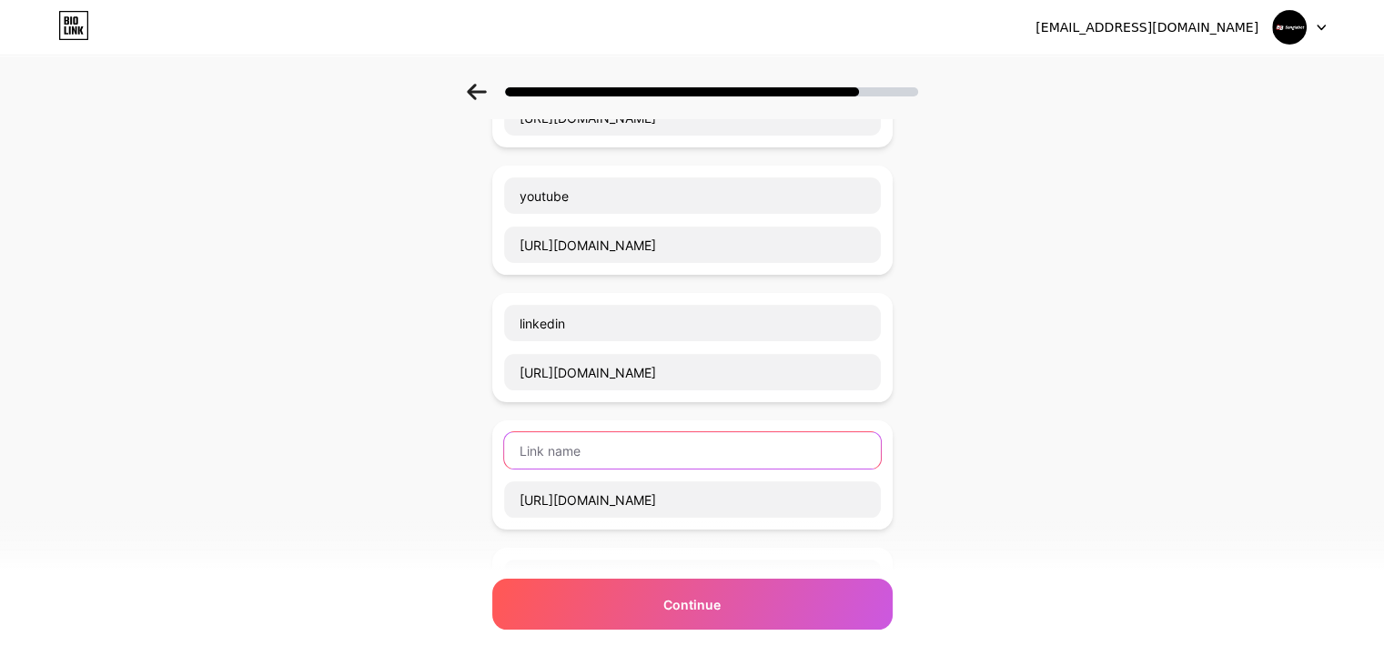
click at [573, 458] on input "text" at bounding box center [692, 450] width 377 height 36
paste input "vimeo"
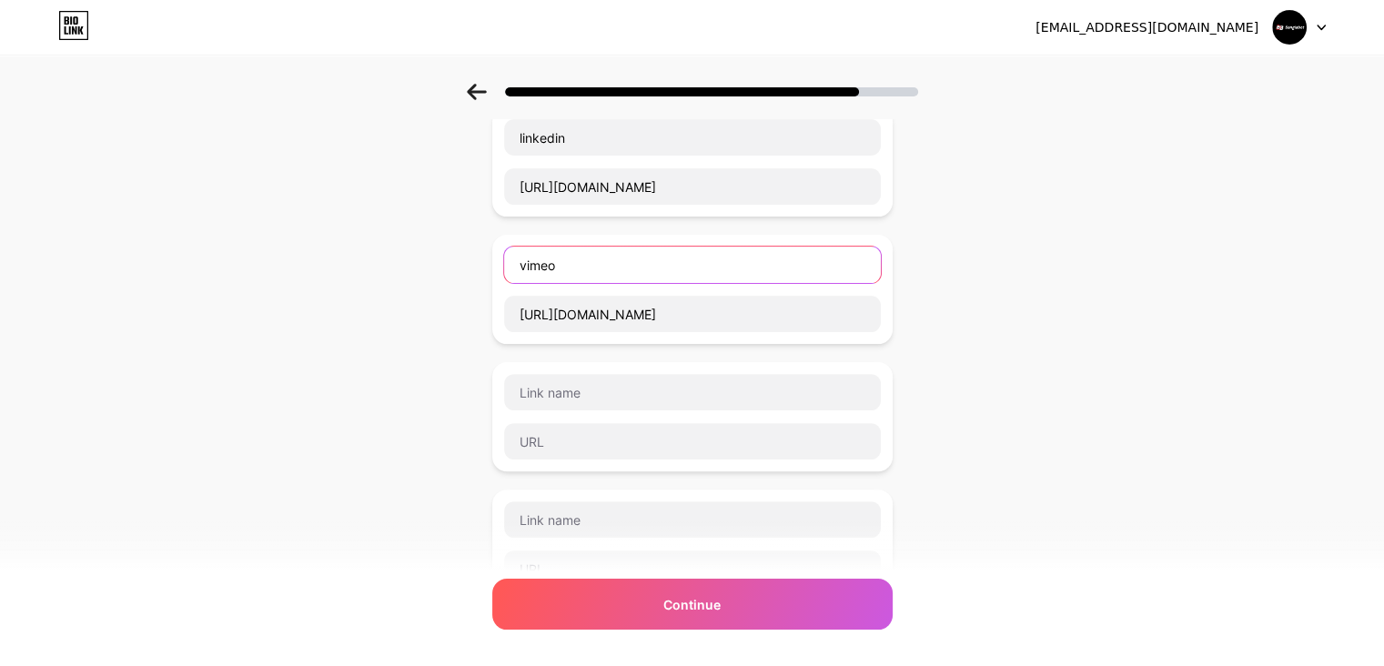
scroll to position [621, 0]
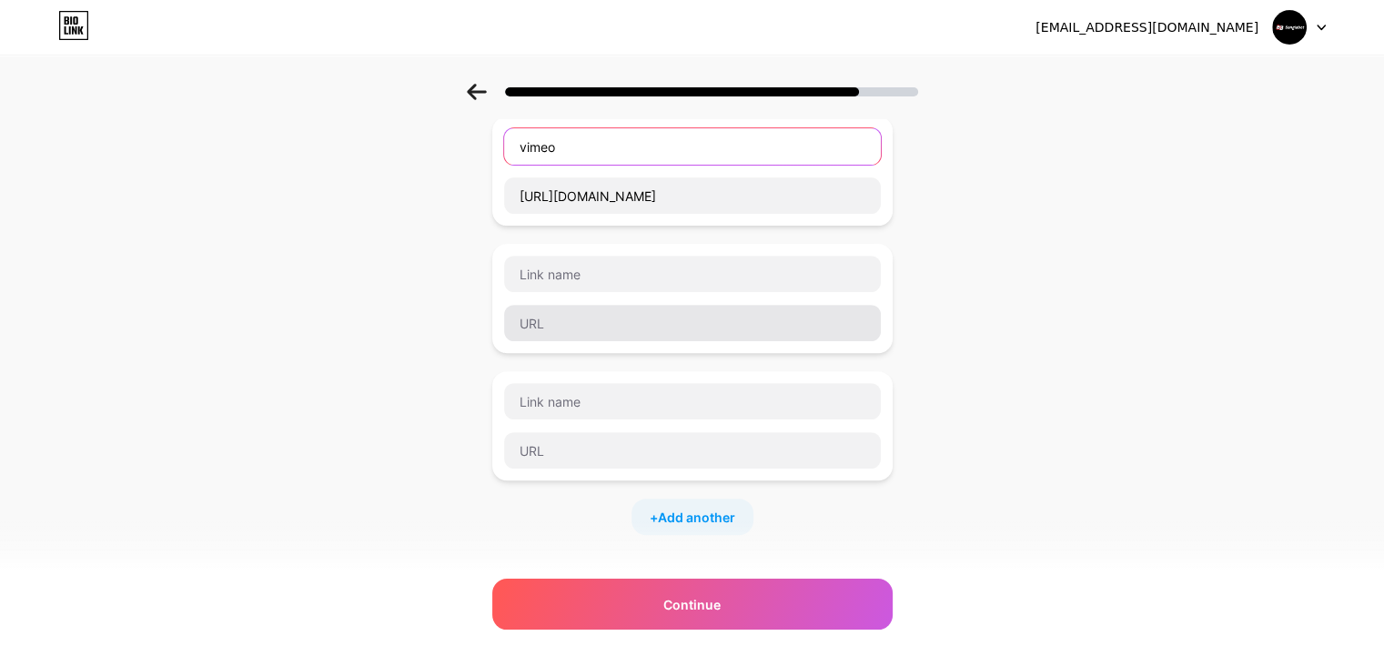
type input "vimeo"
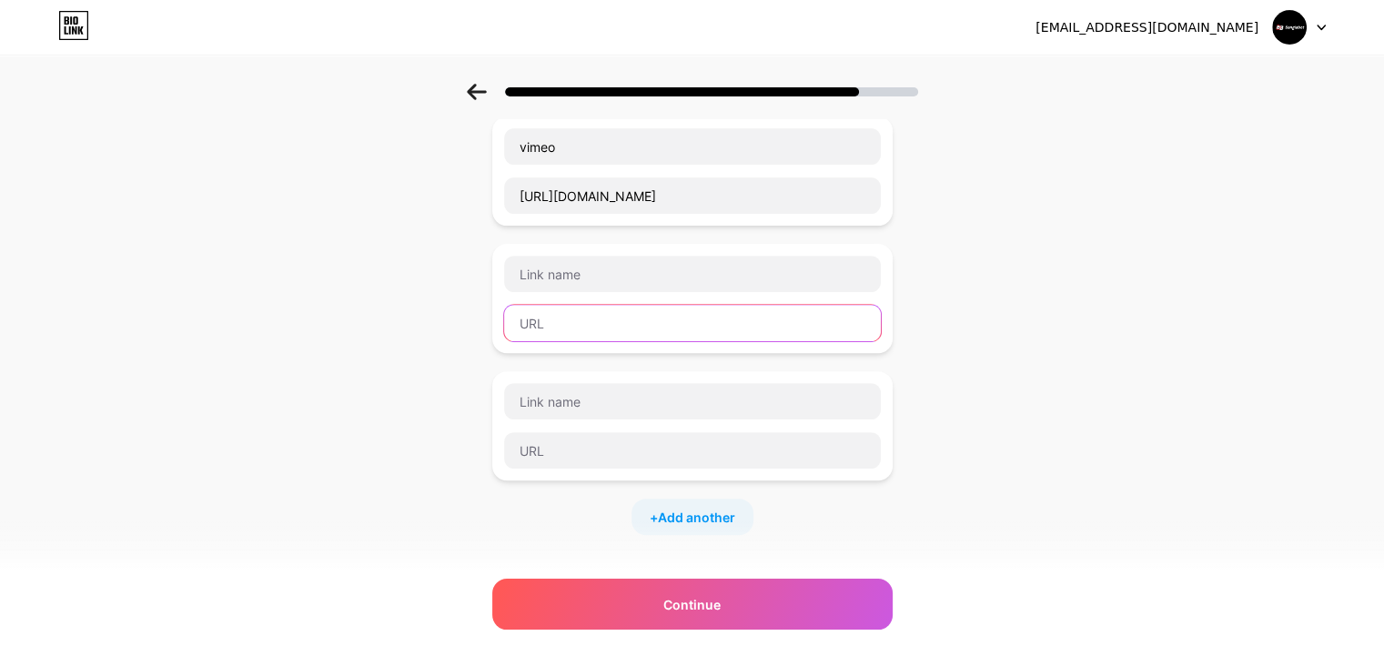
drag, startPoint x: 644, startPoint y: 318, endPoint x: 538, endPoint y: 238, distance: 133.3
click at [644, 318] on input "text" at bounding box center [692, 323] width 377 height 36
paste input "https://www.twitch.tv/banglabet88club"
click at [626, 317] on input "https://www.twitch.tv/banglabet88club" at bounding box center [692, 323] width 377 height 36
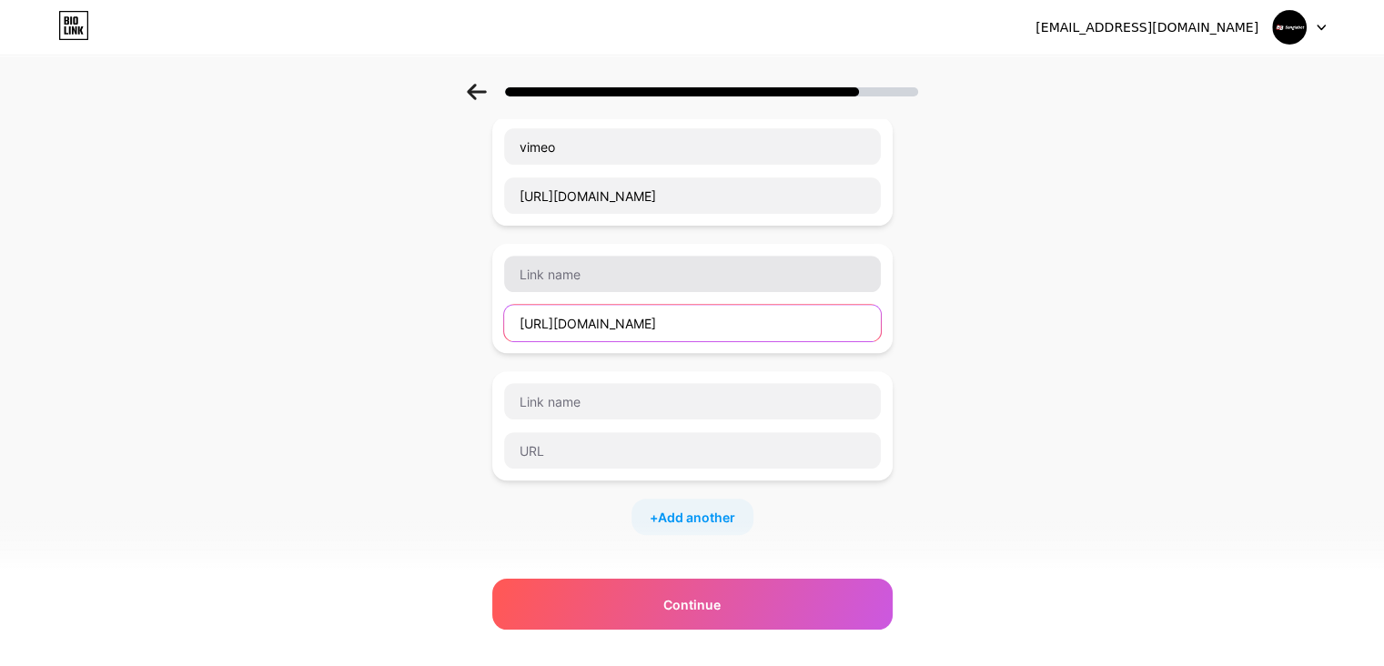
type input "https://www.twitch.tv/banglabet88club"
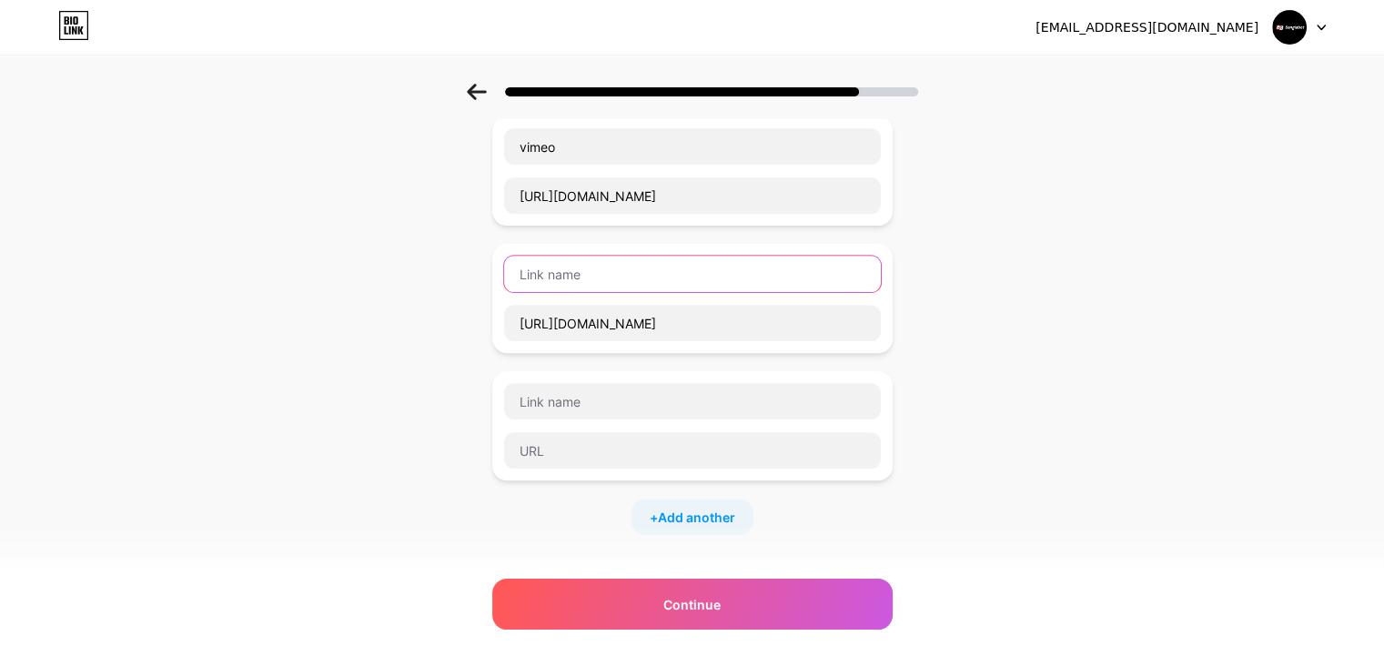
click at [578, 270] on input "text" at bounding box center [692, 274] width 377 height 36
paste input "twitch"
type input "twitch"
click at [318, 272] on div "Start with a link Add anything you want your followers to see. Banglabet https:…" at bounding box center [692, 165] width 1384 height 1404
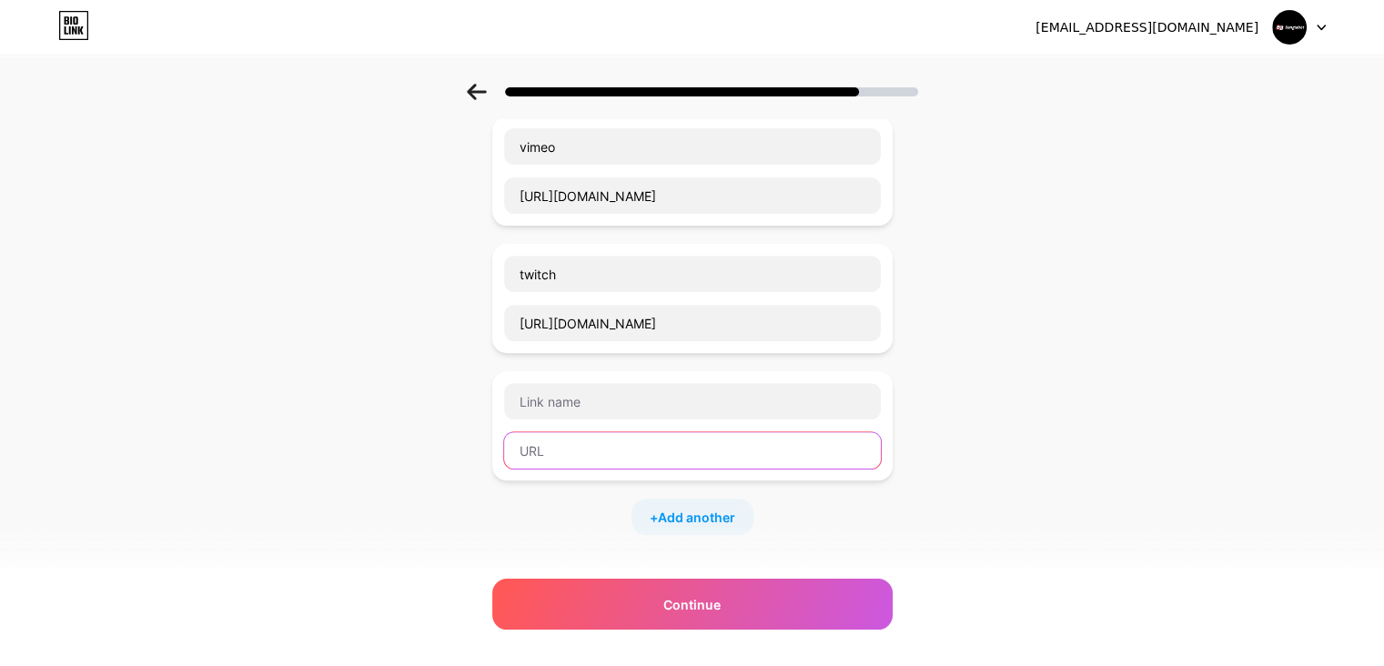
click at [573, 452] on input "text" at bounding box center [692, 450] width 377 height 36
paste input "https://issuu.com/banglabet88club"
click at [591, 441] on input "https://issuu.com/banglabet88club" at bounding box center [692, 450] width 377 height 36
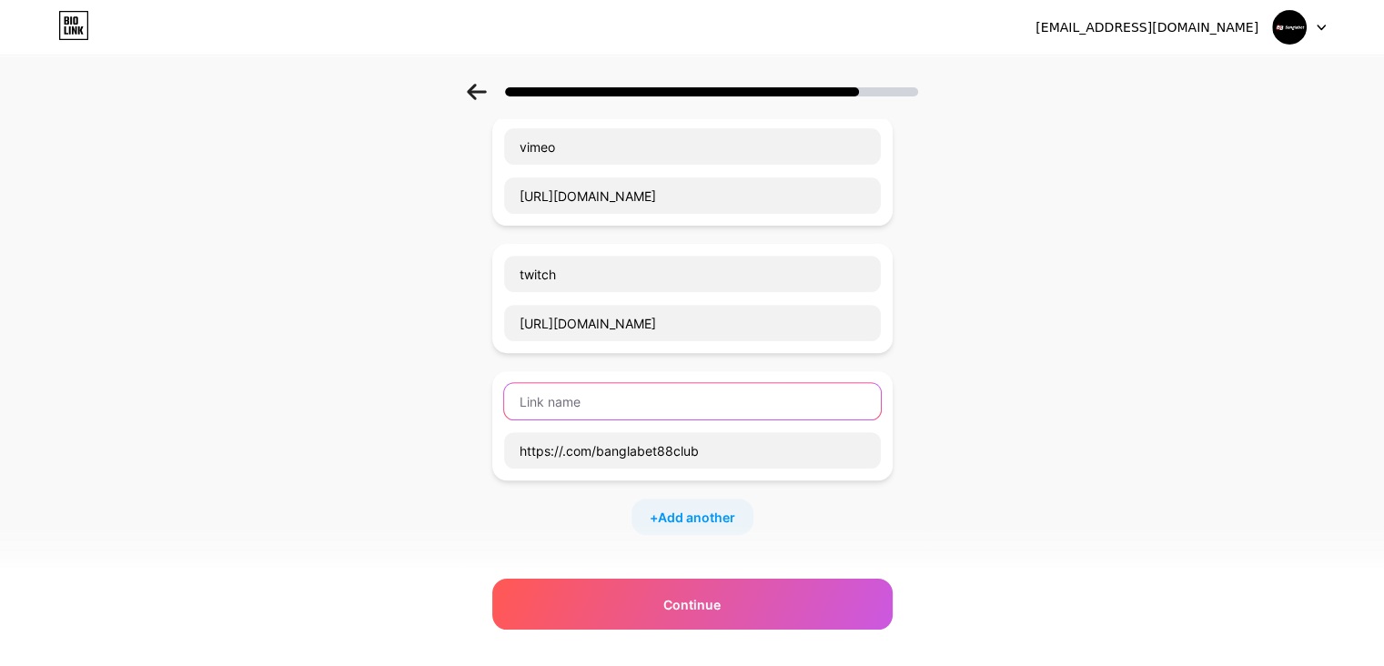
click at [574, 398] on input "text" at bounding box center [692, 401] width 377 height 36
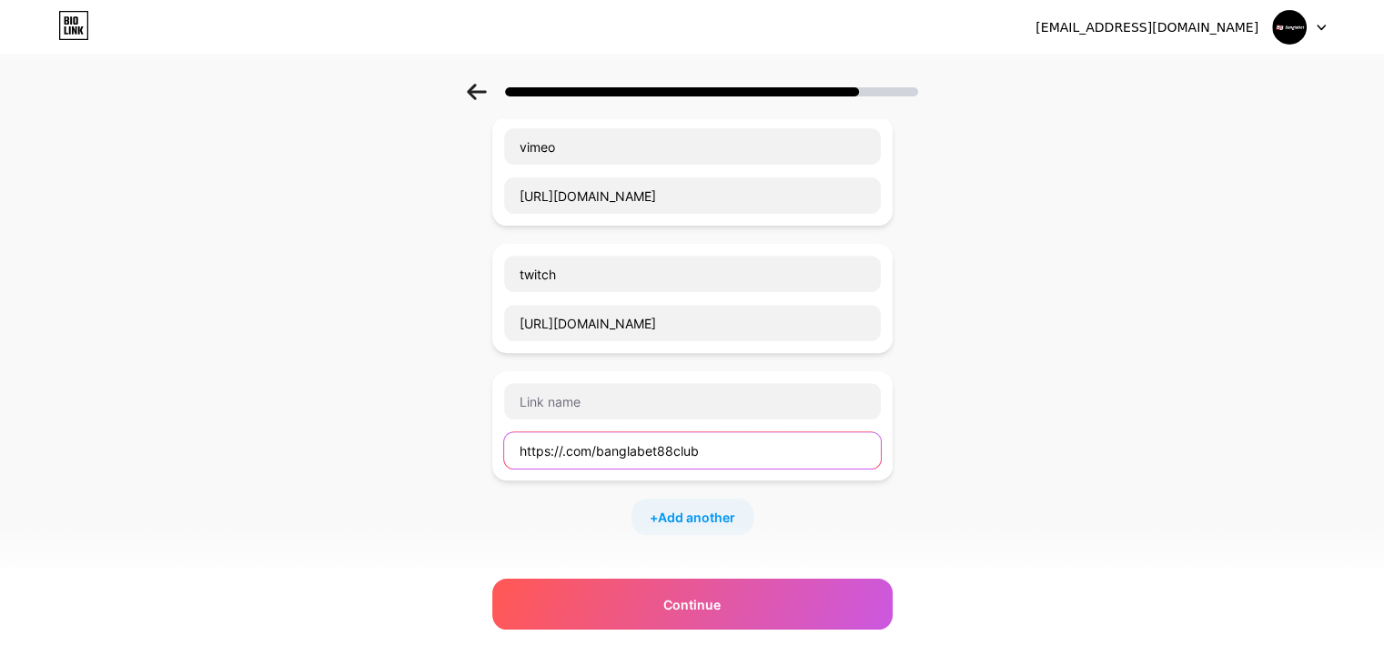
click at [640, 461] on input "https://.com/banglabet88club" at bounding box center [692, 450] width 377 height 36
paste input "issuu"
click at [587, 447] on input "https://issuu.com/banglabet88club" at bounding box center [692, 450] width 377 height 36
type input "https://issuu.com/banglabet88club"
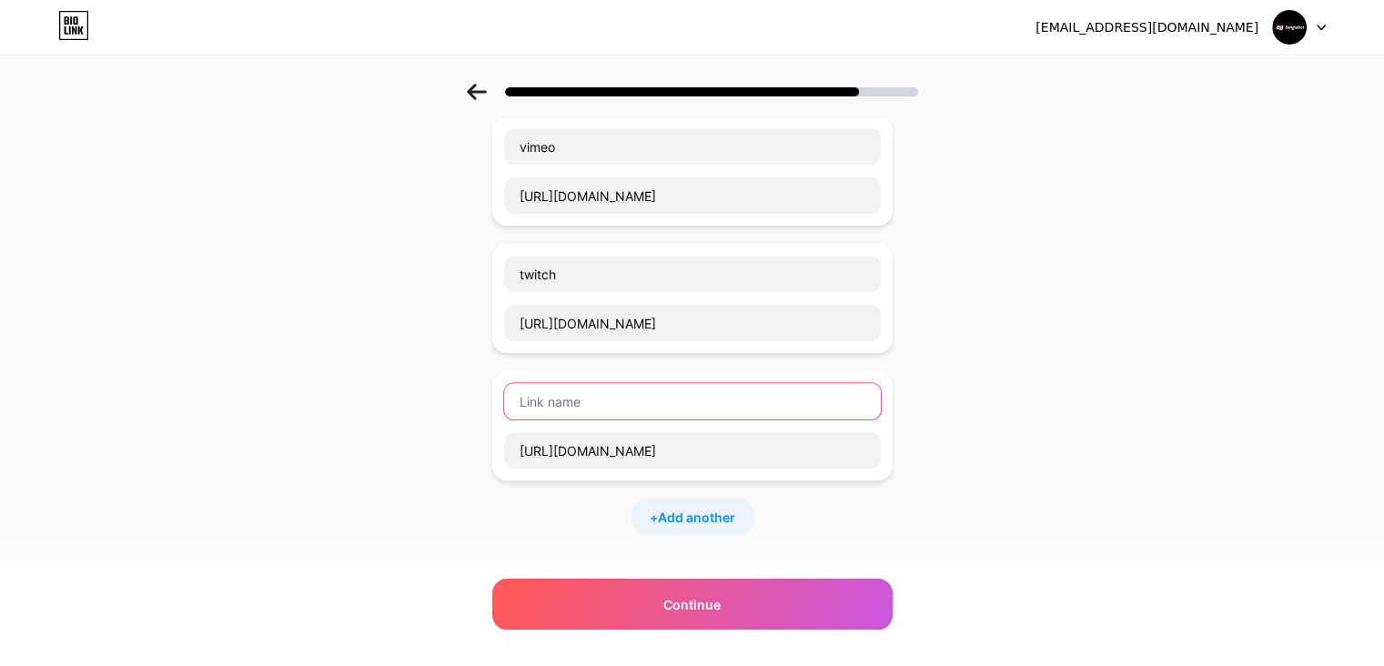
click at [589, 400] on input "text" at bounding box center [692, 401] width 377 height 36
paste input "issuu"
type input "issuu"
click at [375, 451] on div "Start with a link Add anything you want your followers to see. Banglabet https:…" at bounding box center [692, 165] width 1384 height 1404
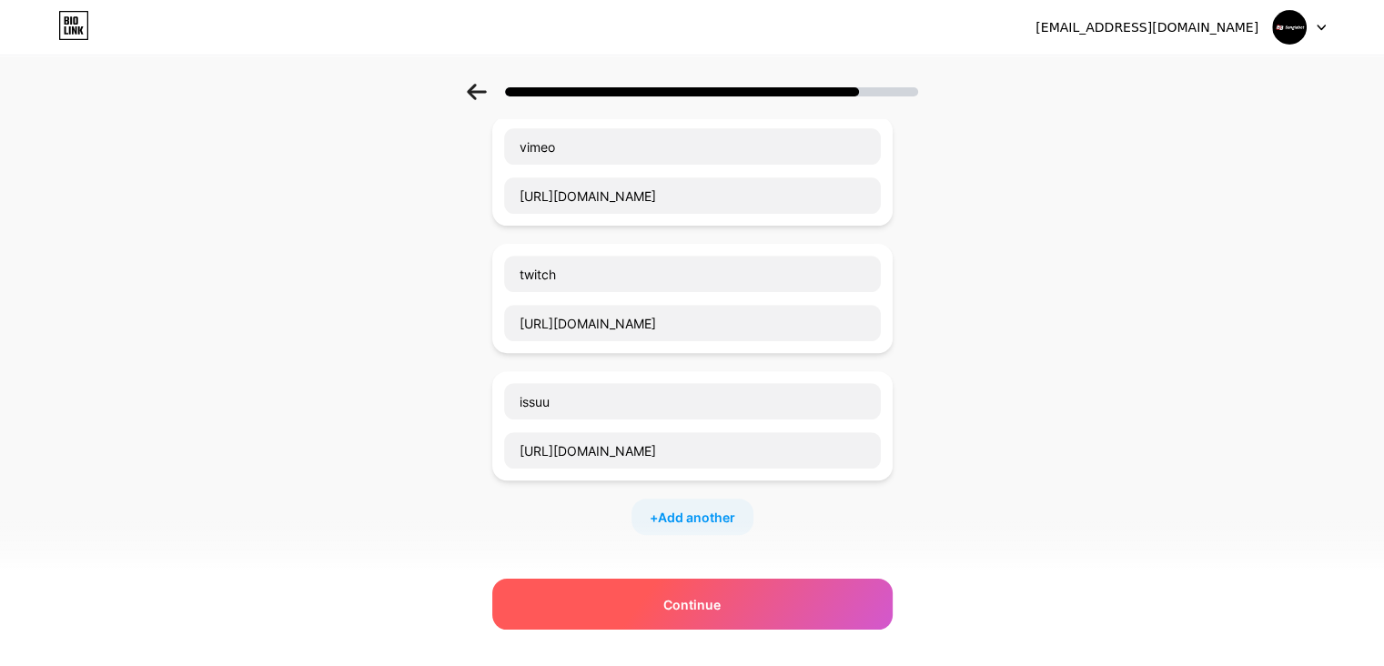
click at [730, 602] on div "Continue" at bounding box center [692, 604] width 400 height 51
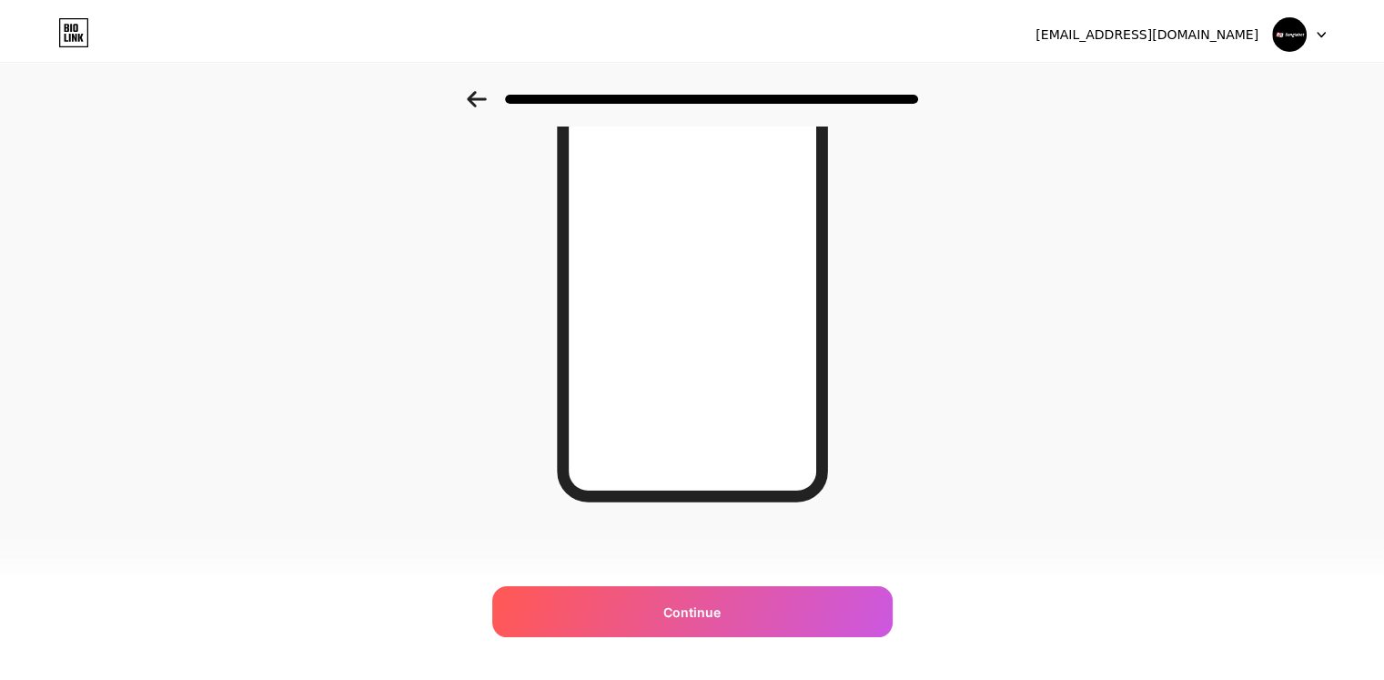
scroll to position [0, 0]
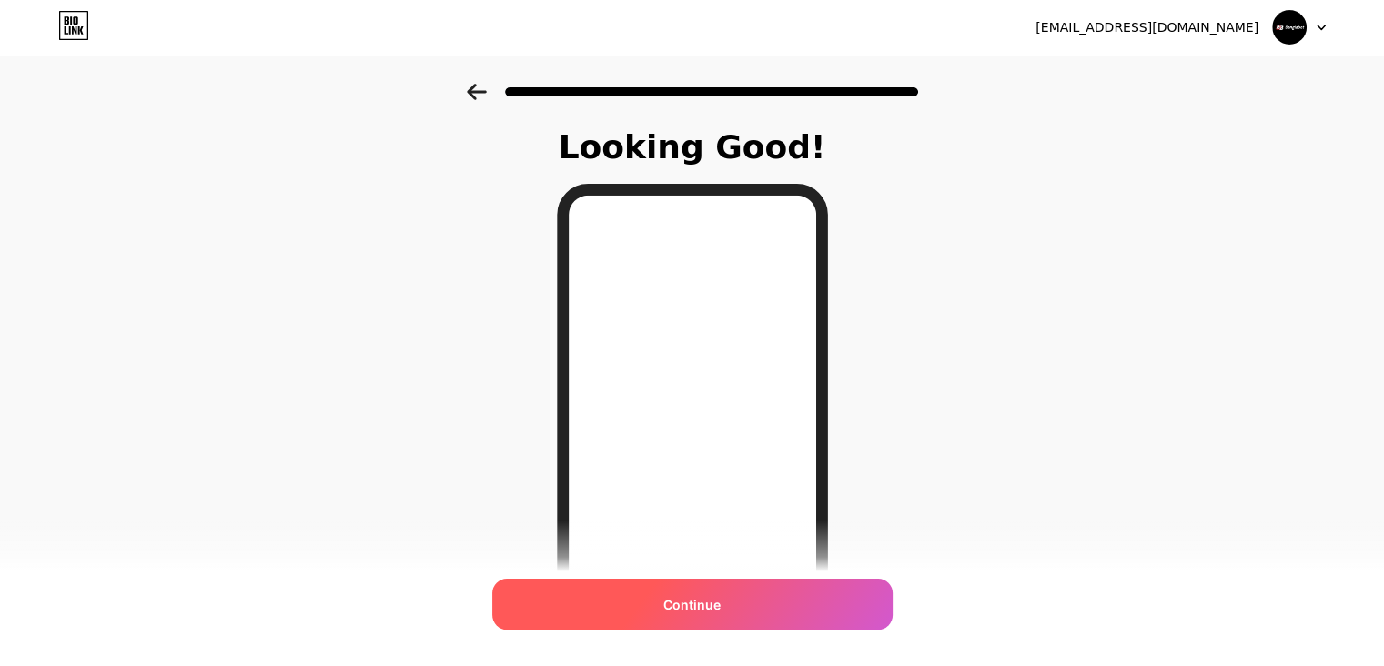
click at [799, 599] on div "Continue" at bounding box center [692, 604] width 400 height 51
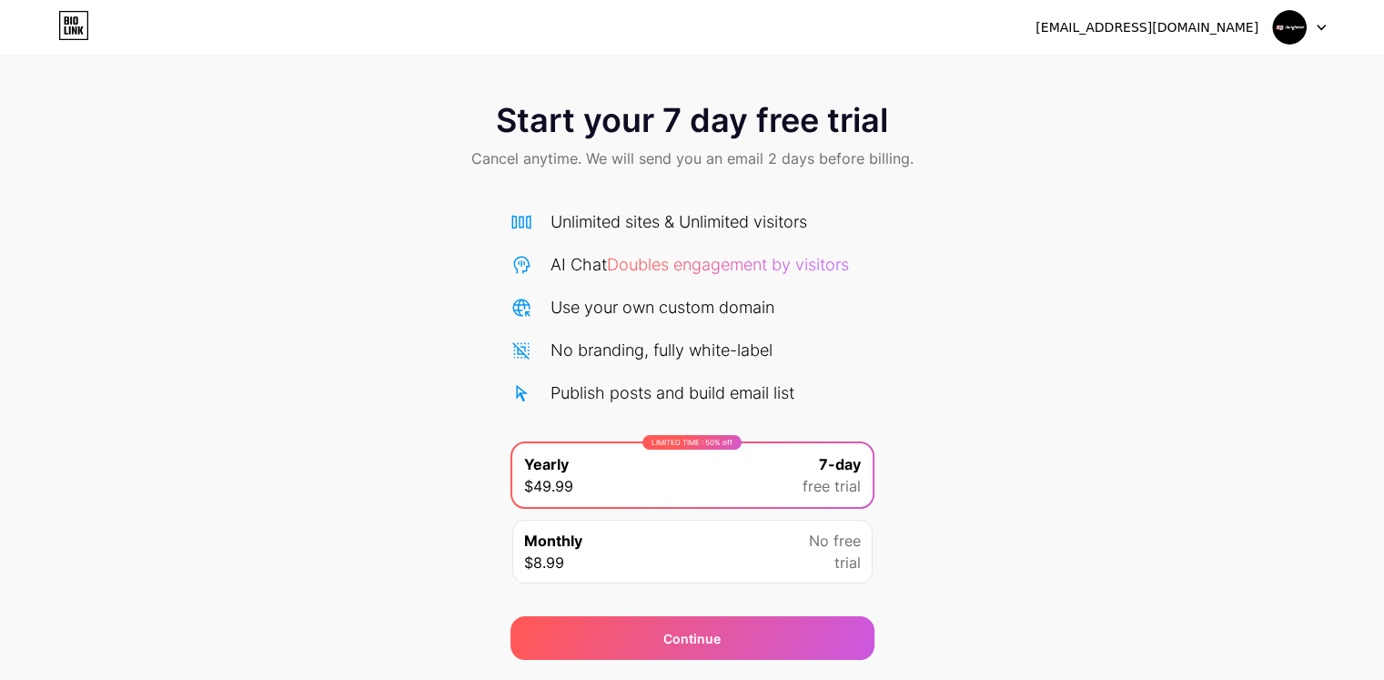
scroll to position [51, 0]
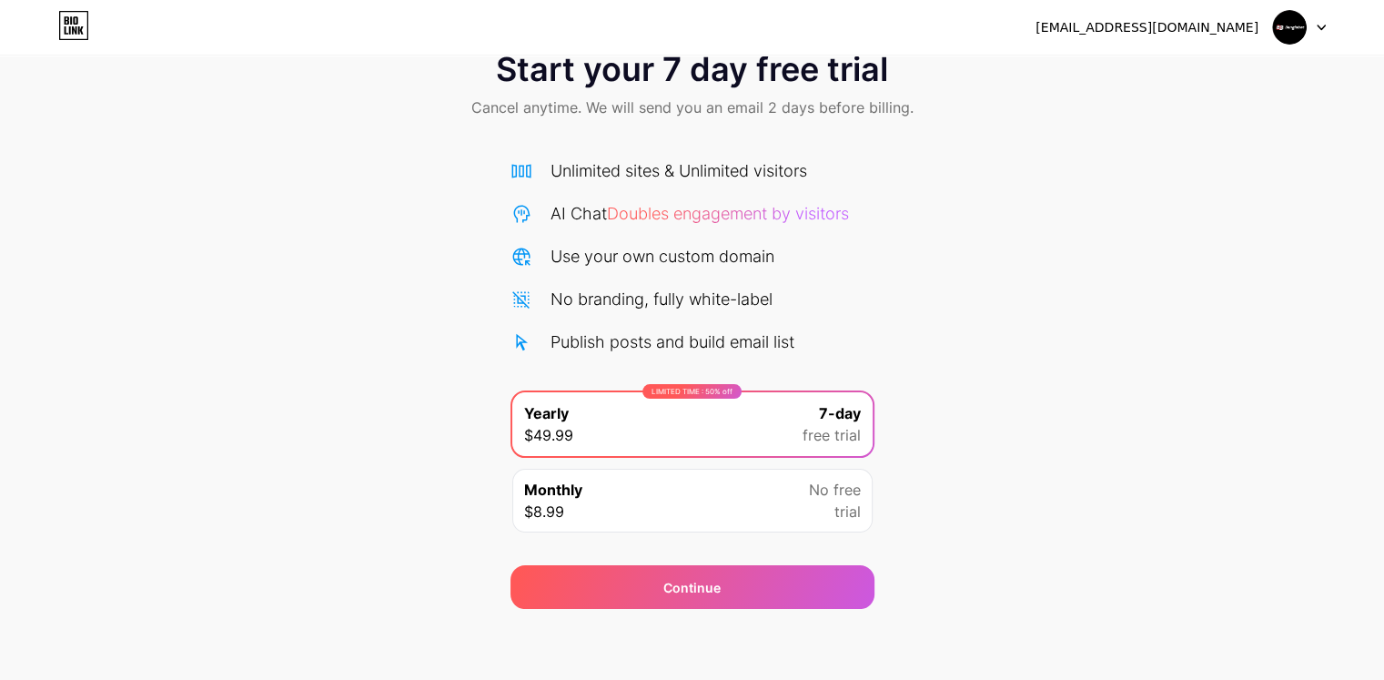
click at [849, 504] on span "trial" at bounding box center [848, 512] width 26 height 22
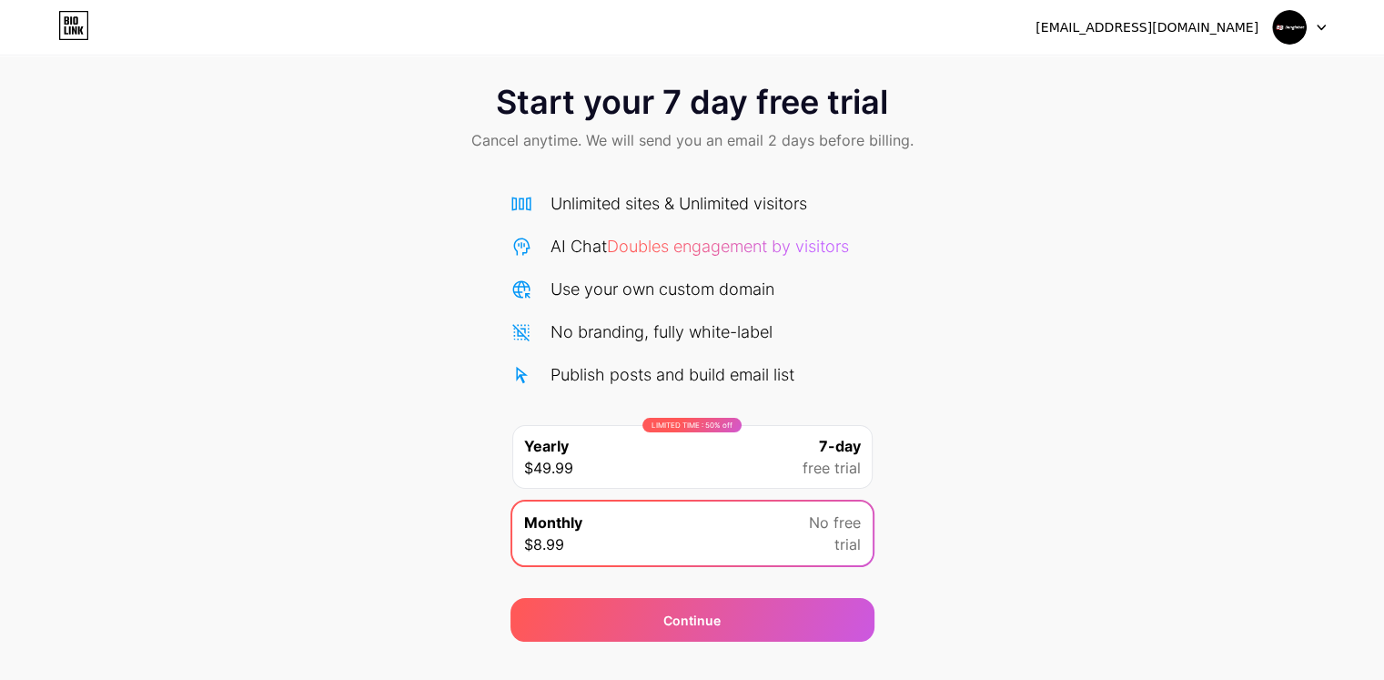
scroll to position [0, 0]
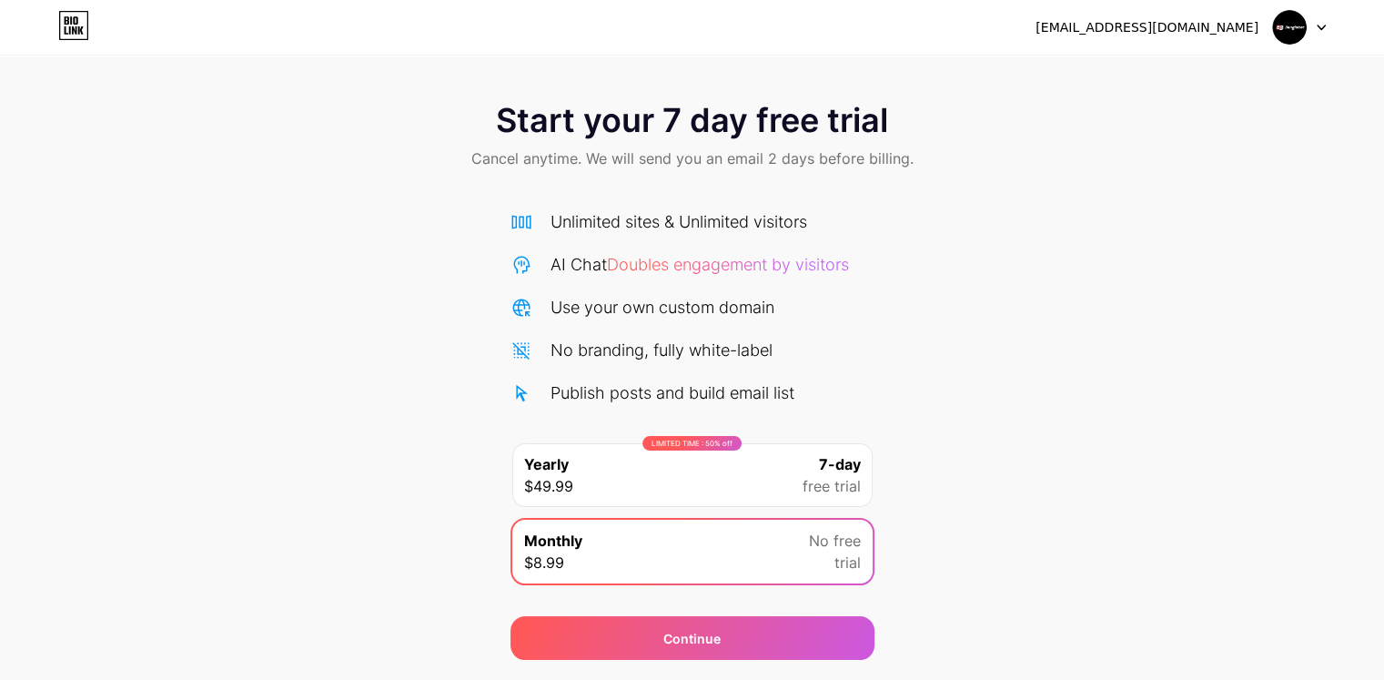
click at [834, 482] on span "free trial" at bounding box center [832, 486] width 58 height 22
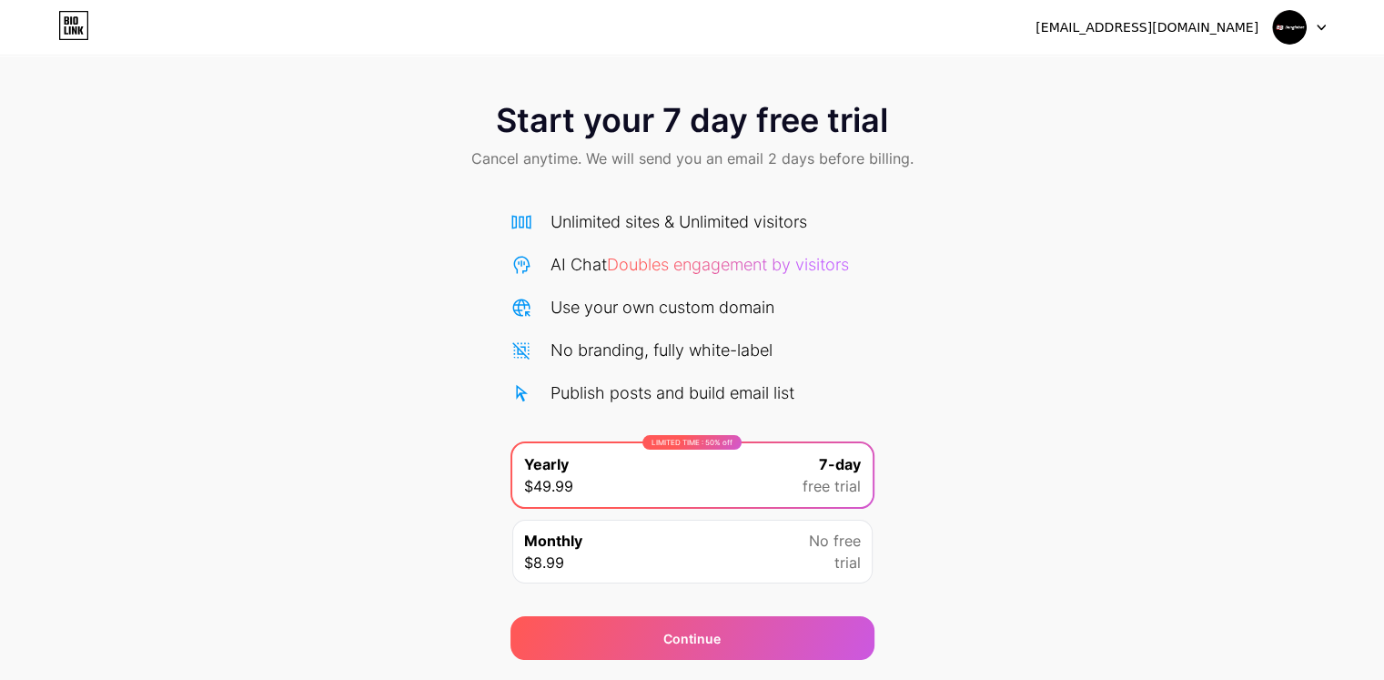
drag, startPoint x: 932, startPoint y: 545, endPoint x: 910, endPoint y: 323, distance: 223.2
click at [910, 323] on div "Start your 7 day free trial Cancel anytime. We will send you an email 2 days be…" at bounding box center [692, 372] width 1384 height 576
click at [801, 567] on div "Monthly $8.99 No free trial" at bounding box center [692, 552] width 360 height 64
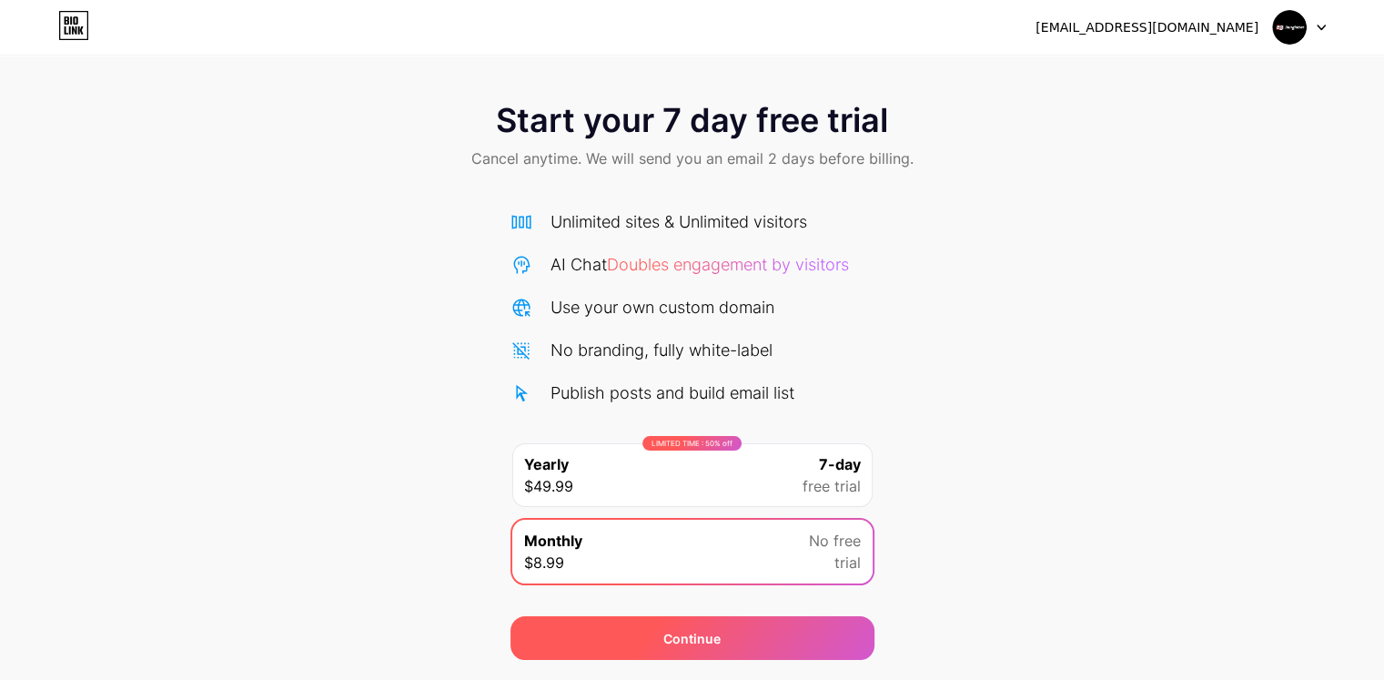
click at [720, 642] on div "Continue" at bounding box center [692, 638] width 57 height 19
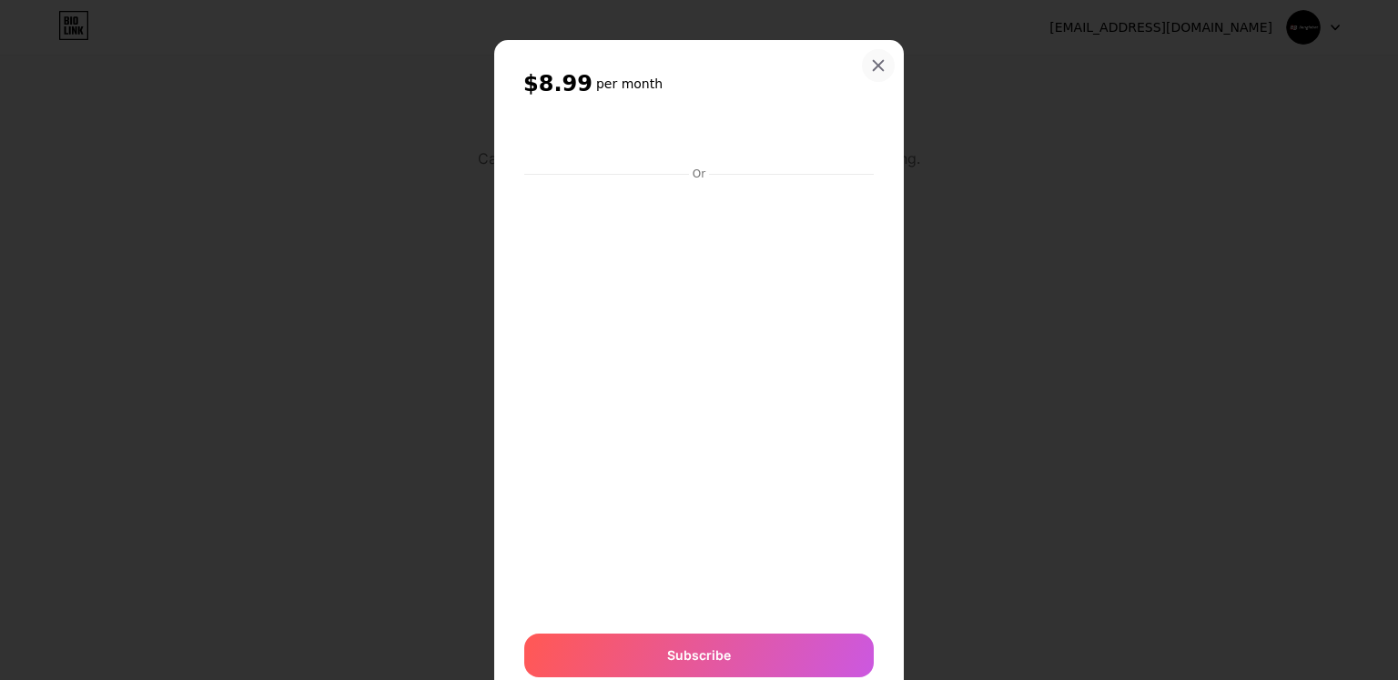
click at [887, 100] on div "$8.99 per month Or Subscribe" at bounding box center [699, 373] width 410 height 667
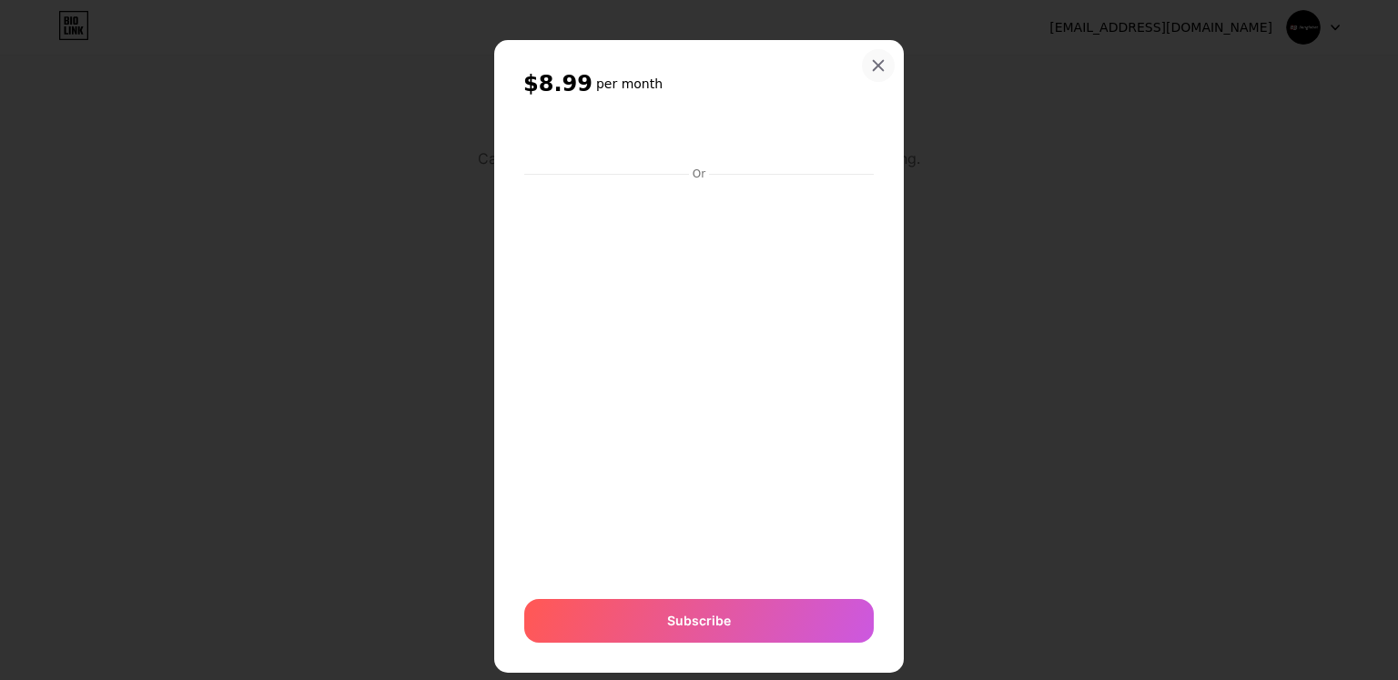
click at [871, 66] on icon at bounding box center [878, 65] width 15 height 15
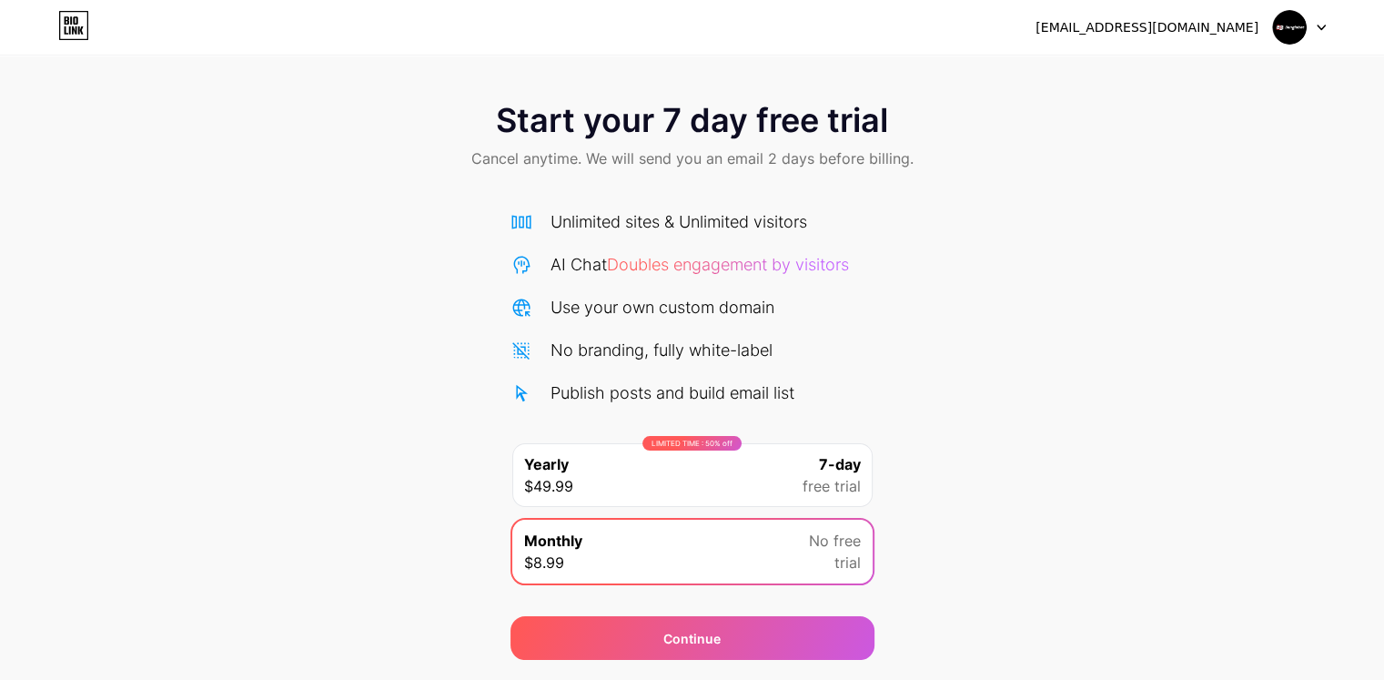
click at [714, 467] on div "LIMITED TIME : 50% off Yearly $49.99 7-day free trial" at bounding box center [692, 475] width 360 height 64
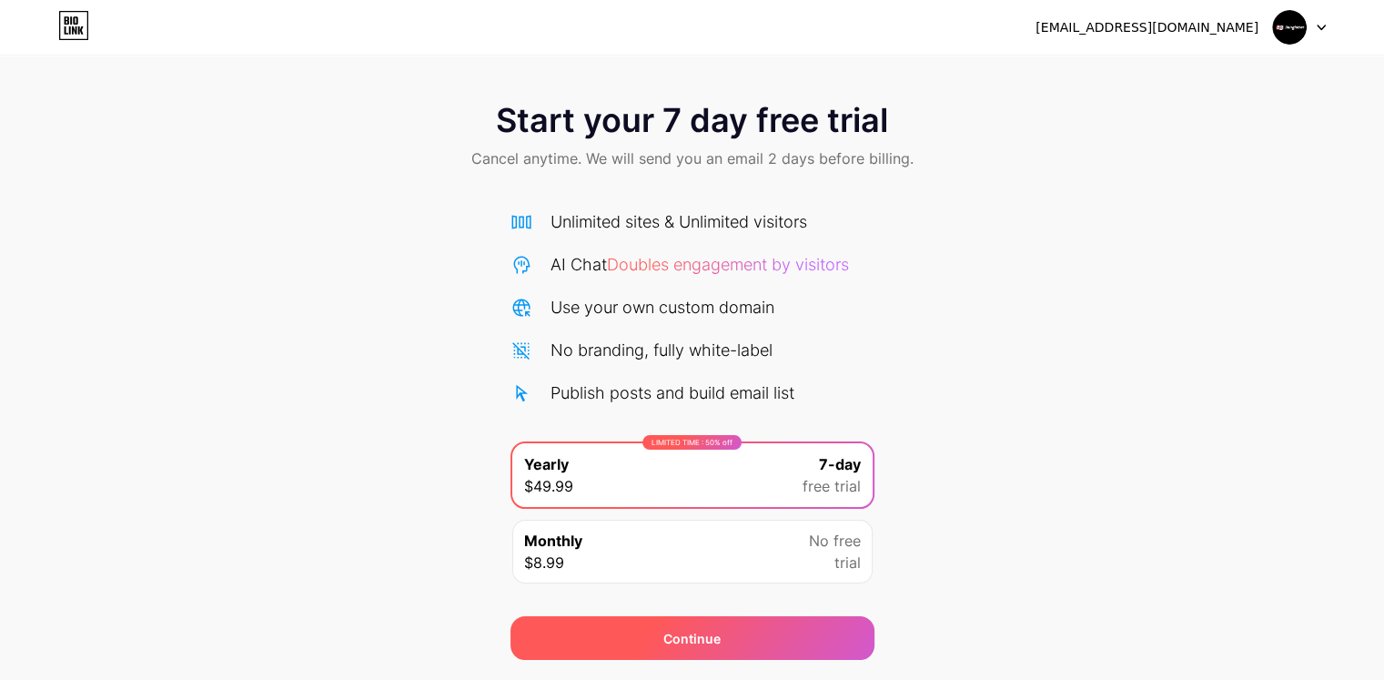
click at [723, 631] on div "Continue" at bounding box center [693, 638] width 364 height 44
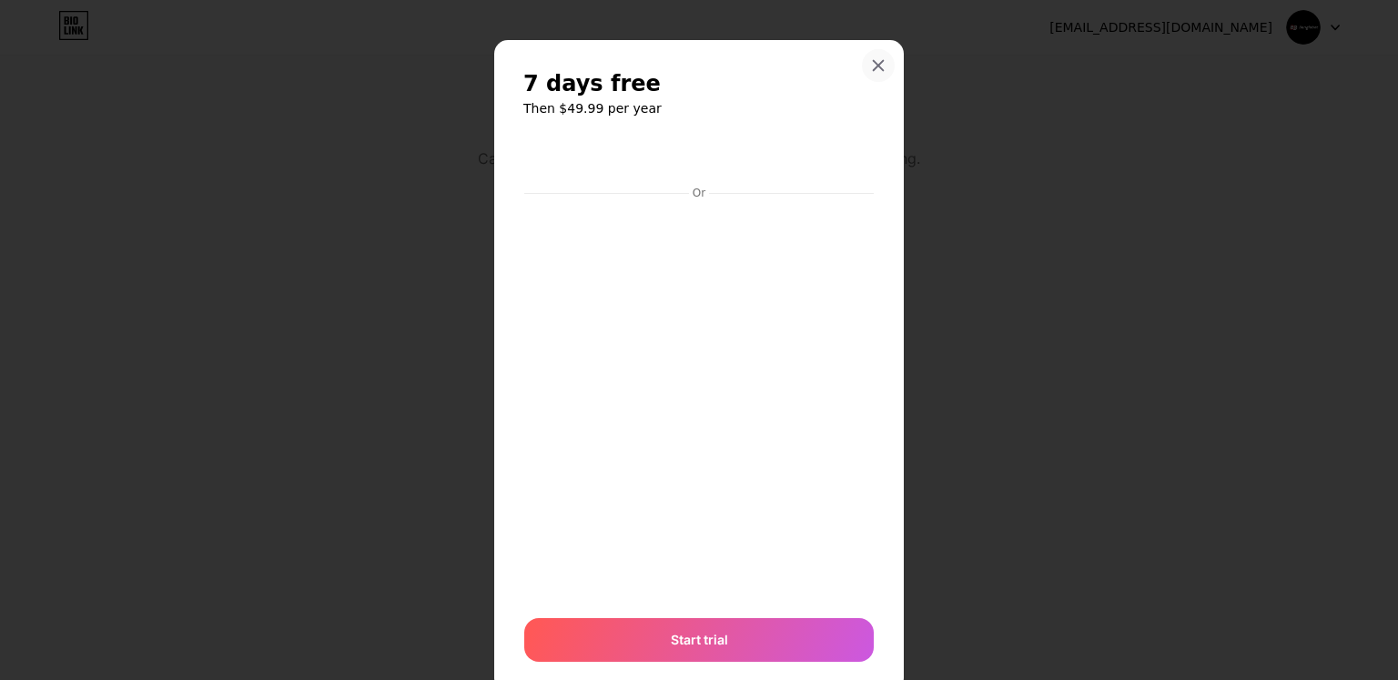
click at [881, 67] on div at bounding box center [878, 65] width 33 height 33
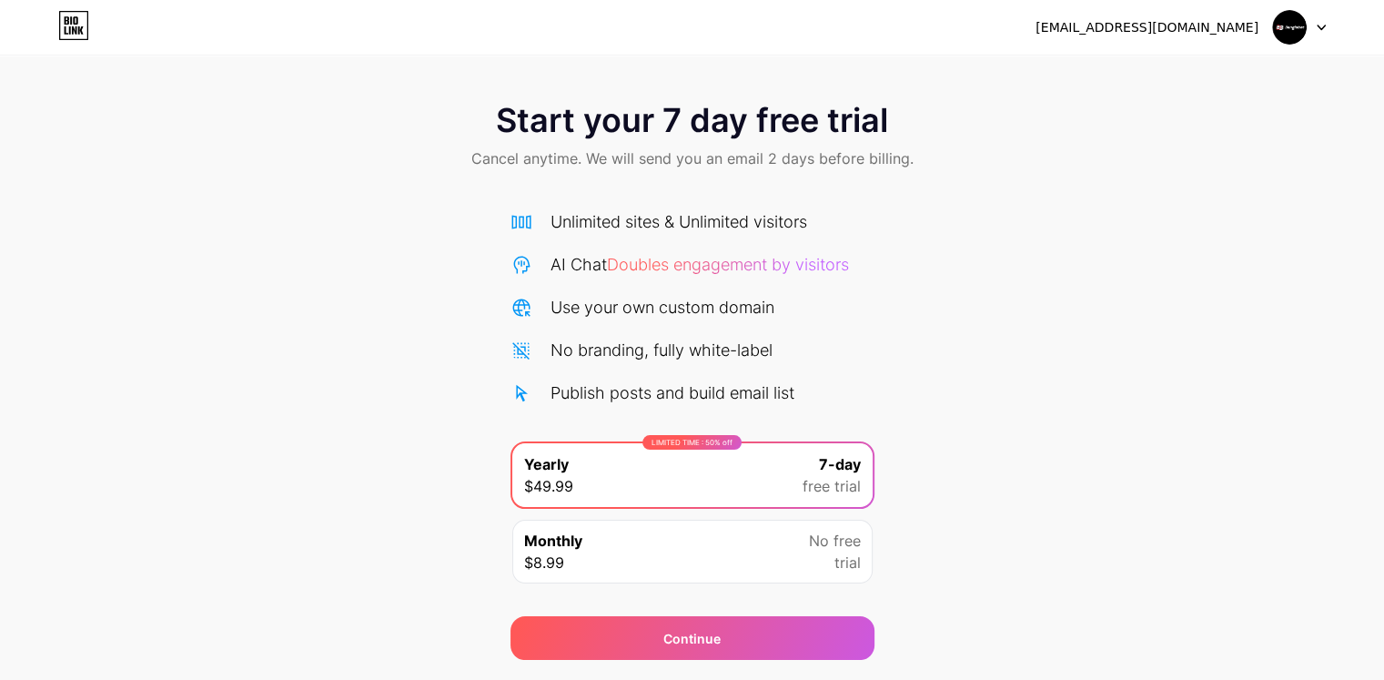
click at [1295, 26] on img at bounding box center [1289, 27] width 35 height 35
click at [910, 310] on div "Start your 7 day free trial Cancel anytime. We will send you an email 2 days be…" at bounding box center [692, 372] width 1384 height 576
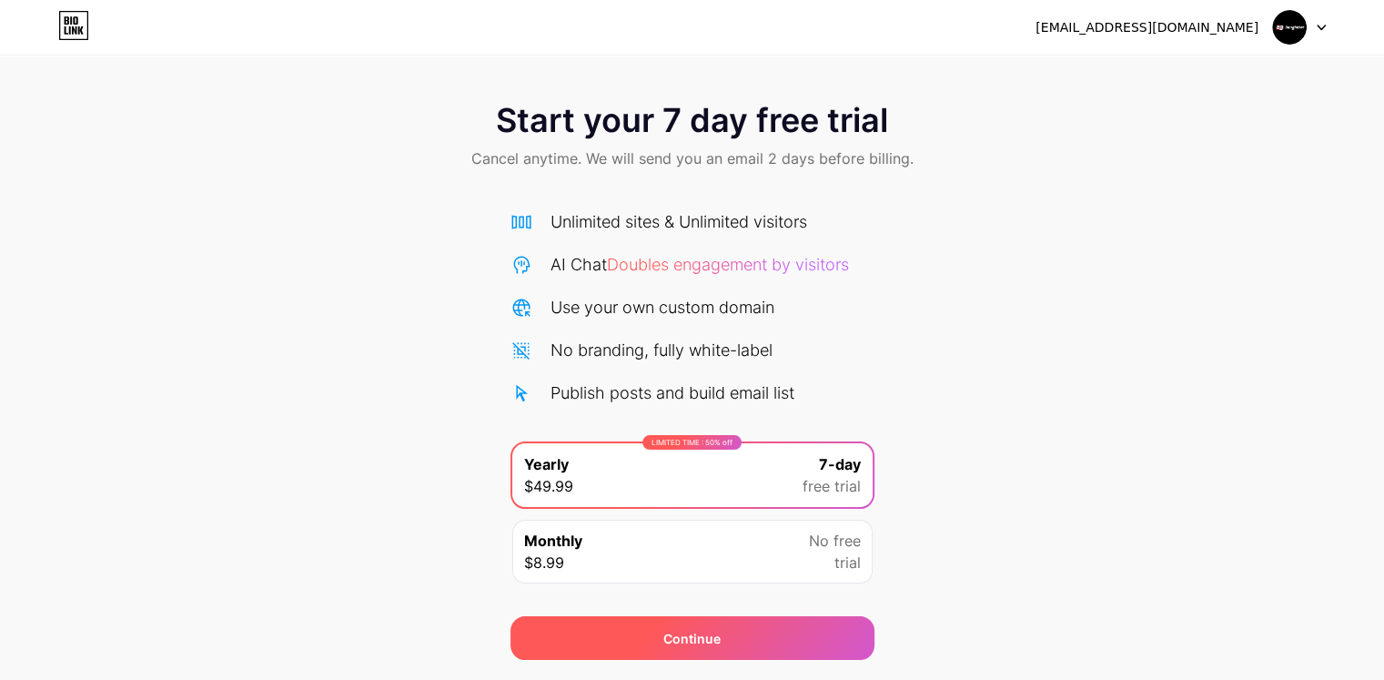
click at [750, 641] on div "Continue" at bounding box center [693, 638] width 364 height 44
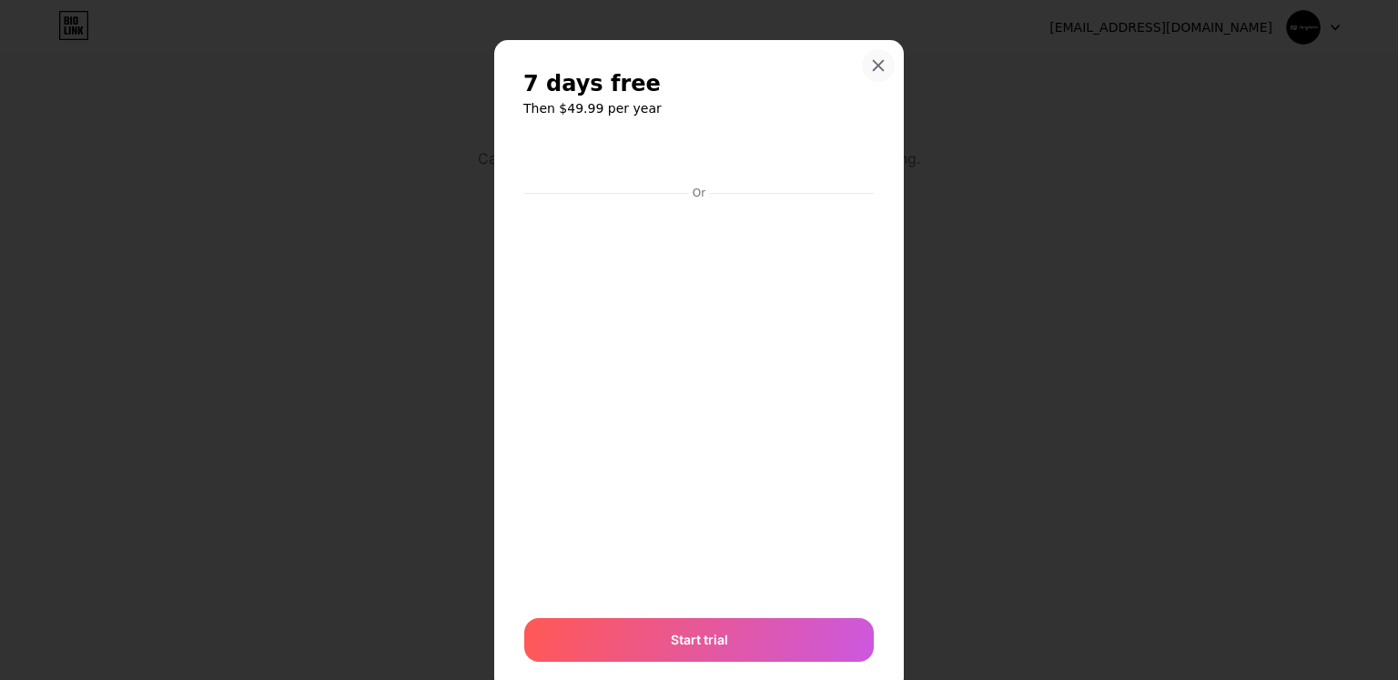
click at [880, 63] on div at bounding box center [878, 65] width 33 height 33
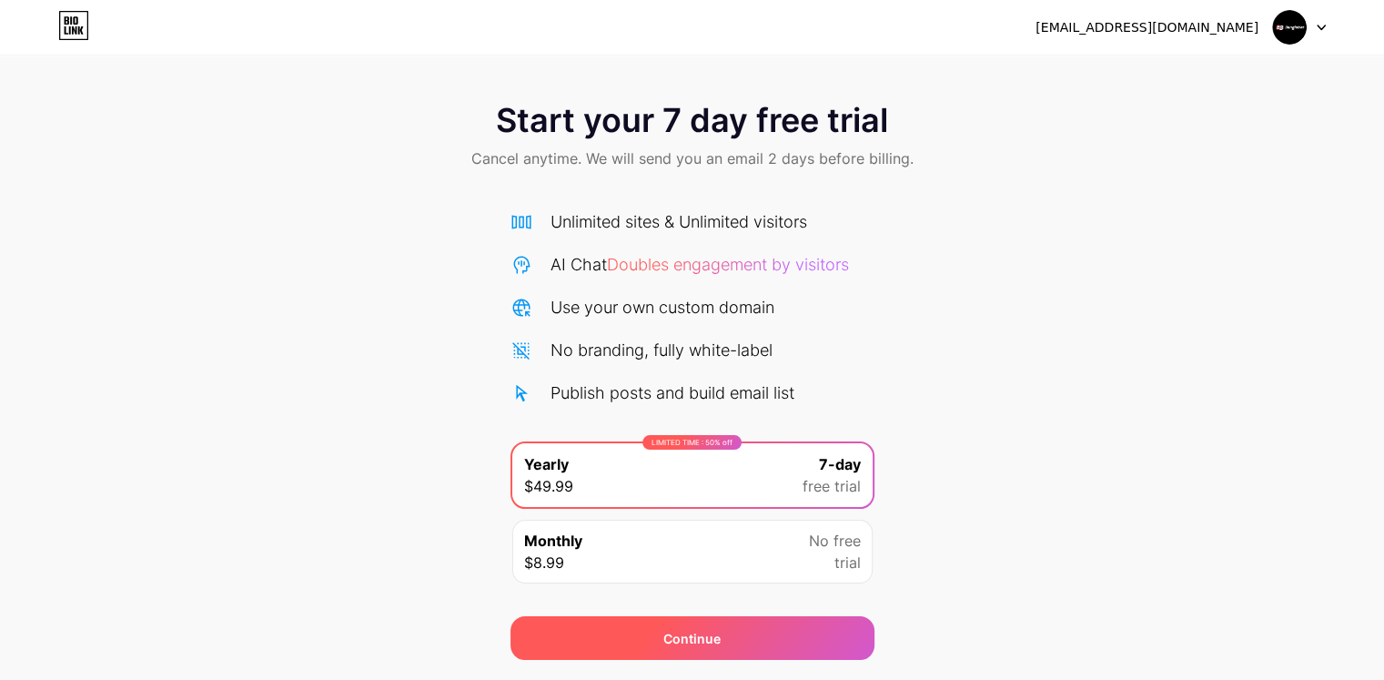
click at [735, 627] on div "Continue" at bounding box center [693, 638] width 364 height 44
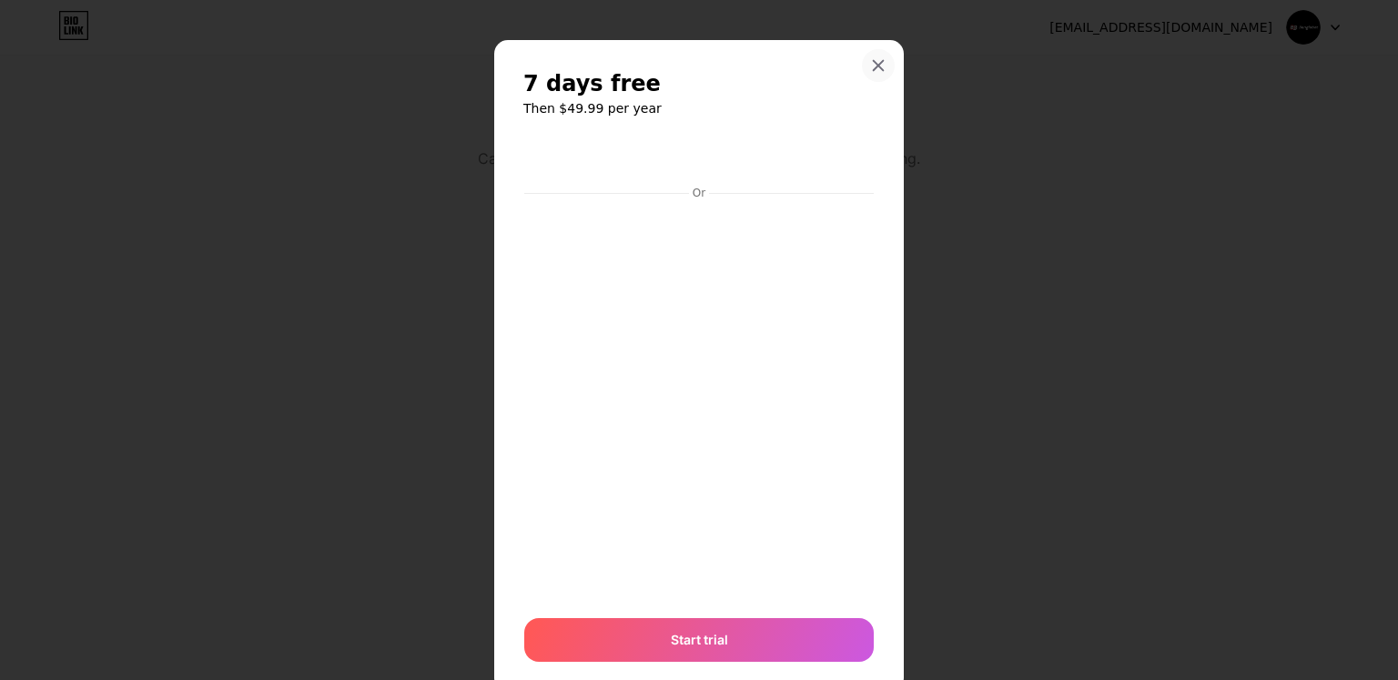
click at [871, 66] on icon at bounding box center [878, 65] width 15 height 15
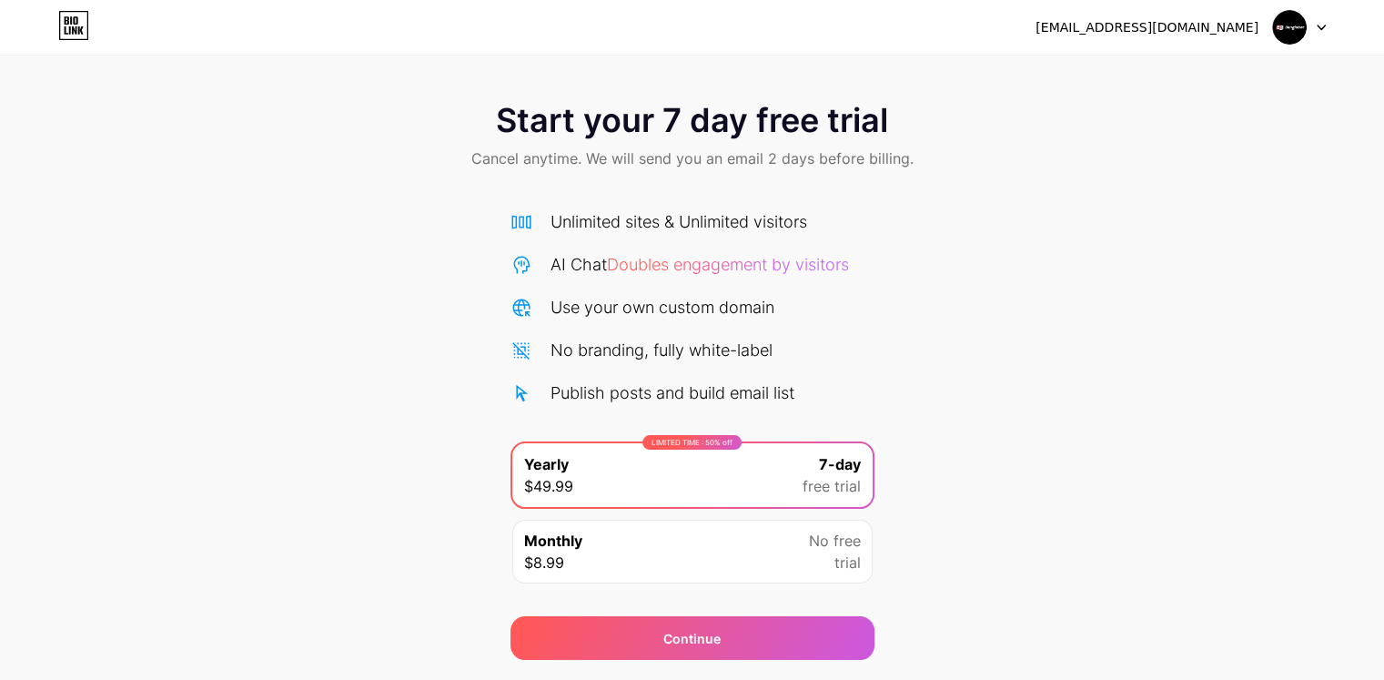
drag, startPoint x: 1184, startPoint y: 35, endPoint x: 65, endPoint y: 22, distance: 1119.7
click at [1146, 371] on div "Start your 7 day free trial Cancel anytime. We will send you an email 2 days be…" at bounding box center [692, 372] width 1384 height 576
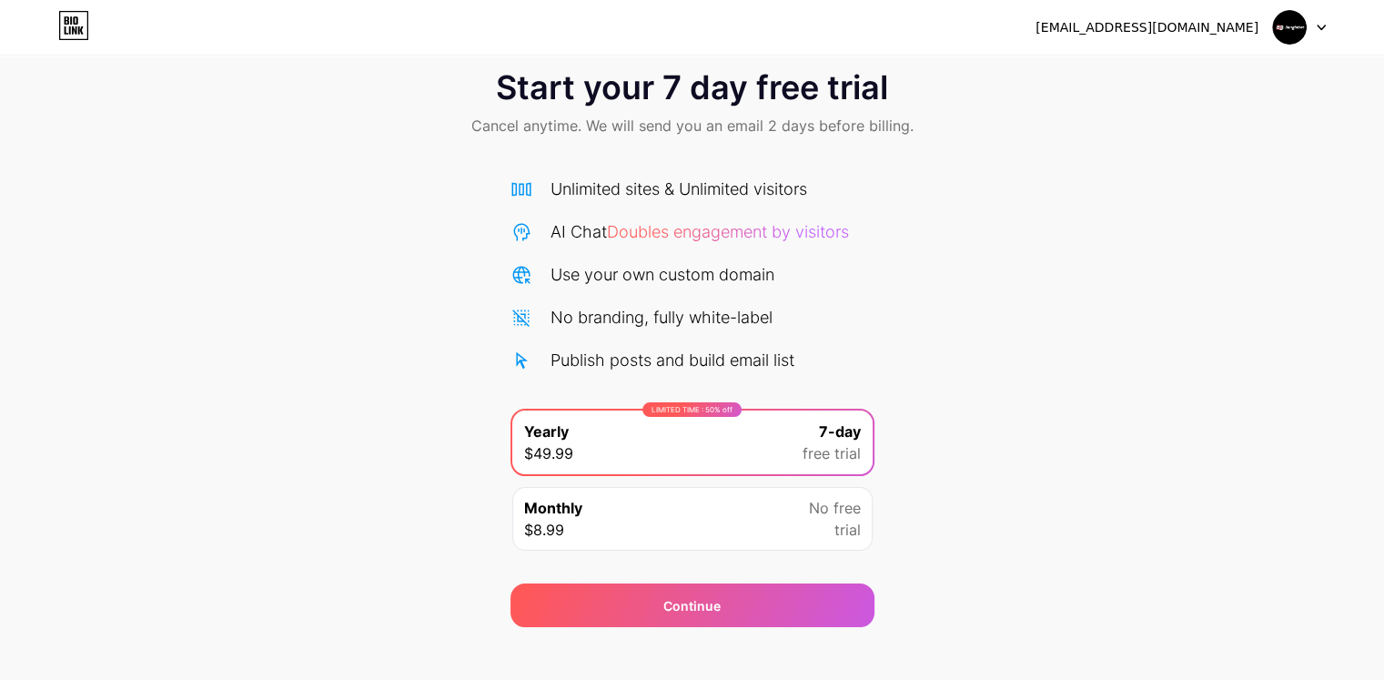
scroll to position [51, 0]
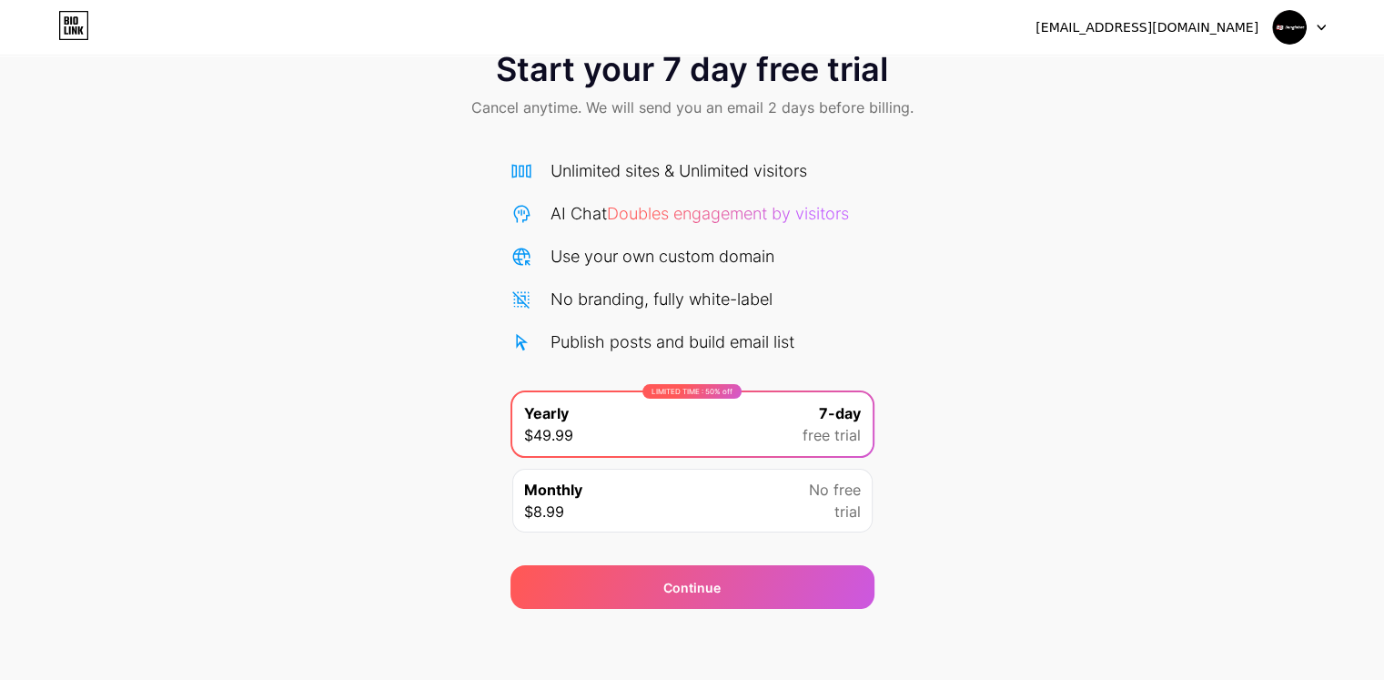
click at [694, 289] on div "No branding, fully white-label" at bounding box center [662, 299] width 222 height 25
click at [679, 221] on span "Doubles engagement by visitors" at bounding box center [728, 213] width 242 height 19
drag, startPoint x: 672, startPoint y: 142, endPoint x: 681, endPoint y: 241, distance: 99.6
click at [672, 144] on div "Unlimited sites & Unlimited visitors AI Chat Doubles engagement by visitors Use…" at bounding box center [693, 341] width 364 height 403
click at [683, 260] on div "Use your own custom domain" at bounding box center [663, 256] width 224 height 25
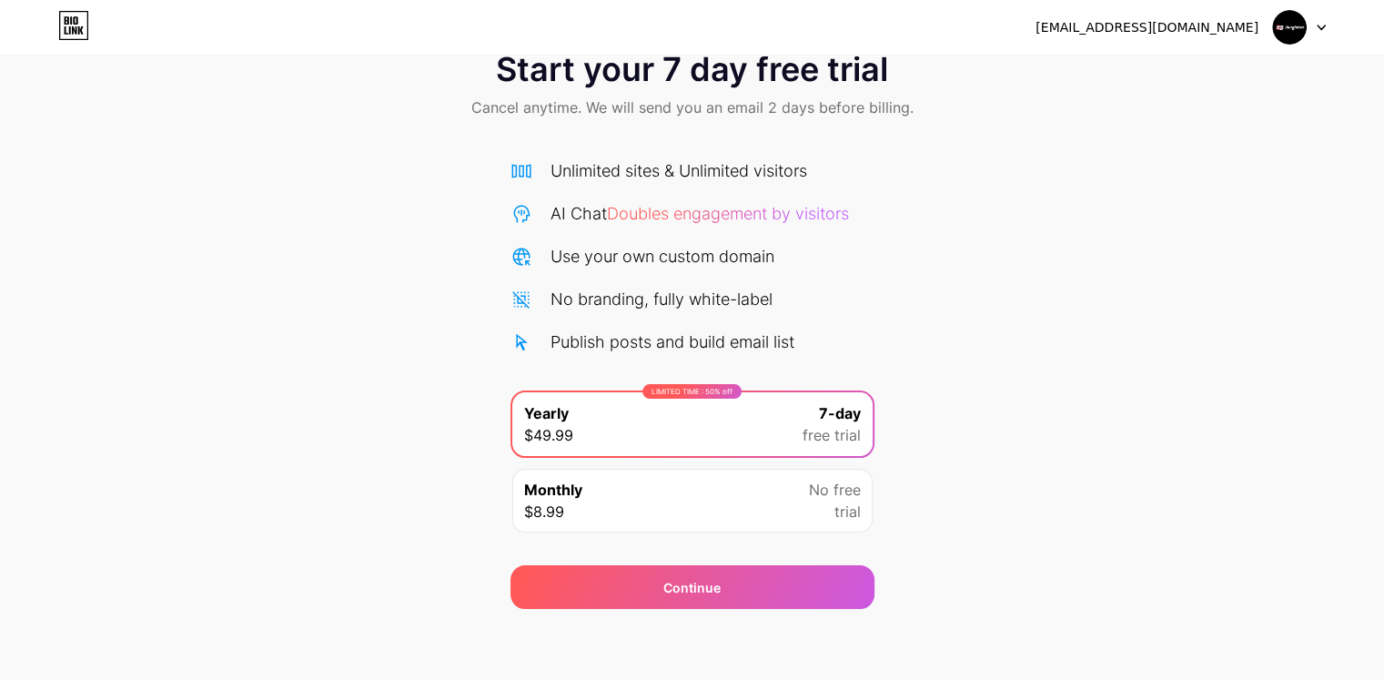
click at [683, 324] on div "Unlimited sites & Unlimited visitors AI Chat Doubles engagement by visitors Use…" at bounding box center [693, 256] width 364 height 196
click at [685, 343] on div "Publish posts and build email list" at bounding box center [673, 341] width 244 height 25
click at [738, 204] on span "Doubles engagement by visitors" at bounding box center [728, 213] width 242 height 19
click at [735, 274] on div "Unlimited sites & Unlimited visitors AI Chat Doubles engagement by visitors Use…" at bounding box center [693, 256] width 364 height 196
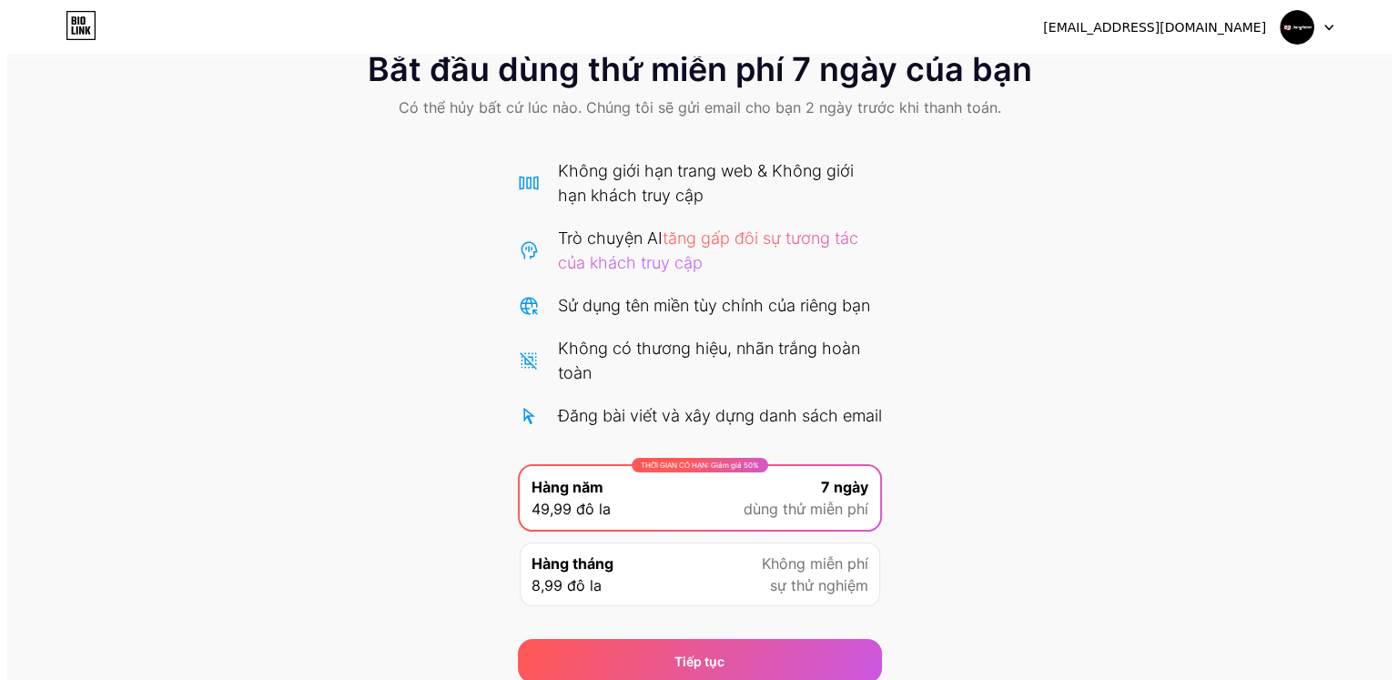
scroll to position [149, 0]
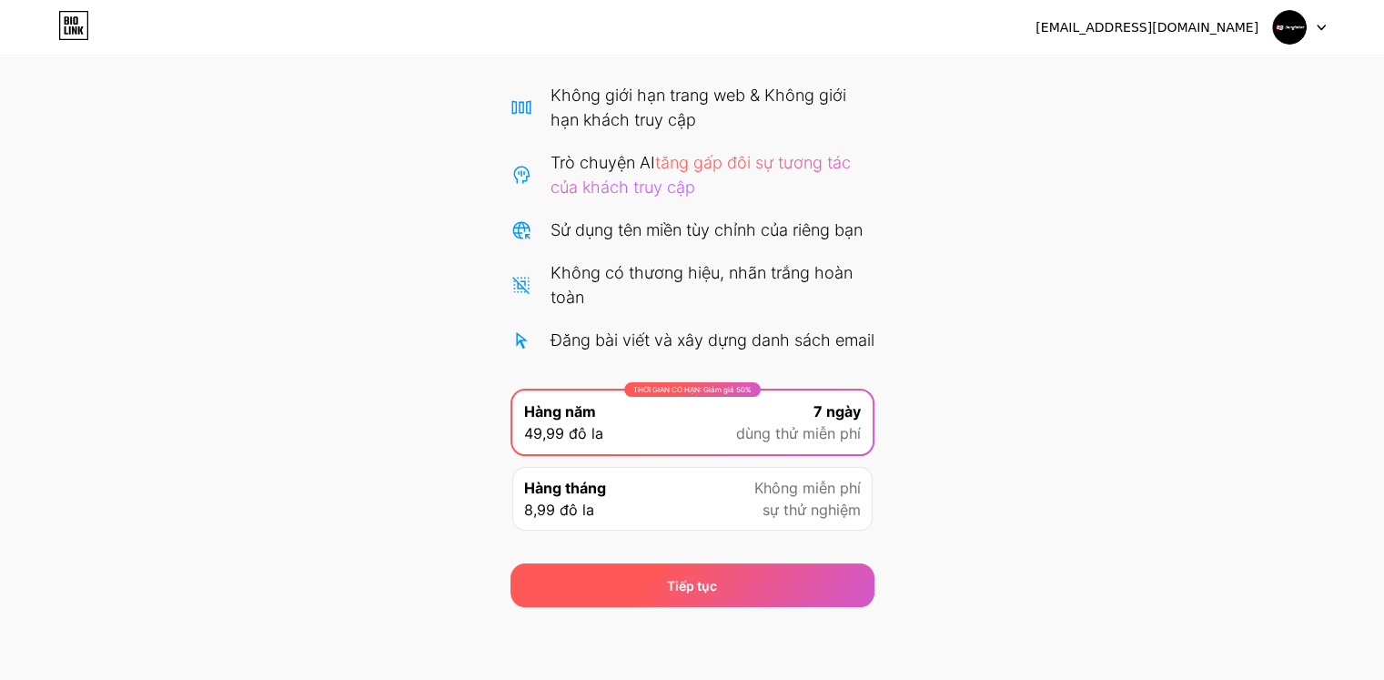
click at [768, 593] on div "Tiếp tục" at bounding box center [693, 585] width 364 height 44
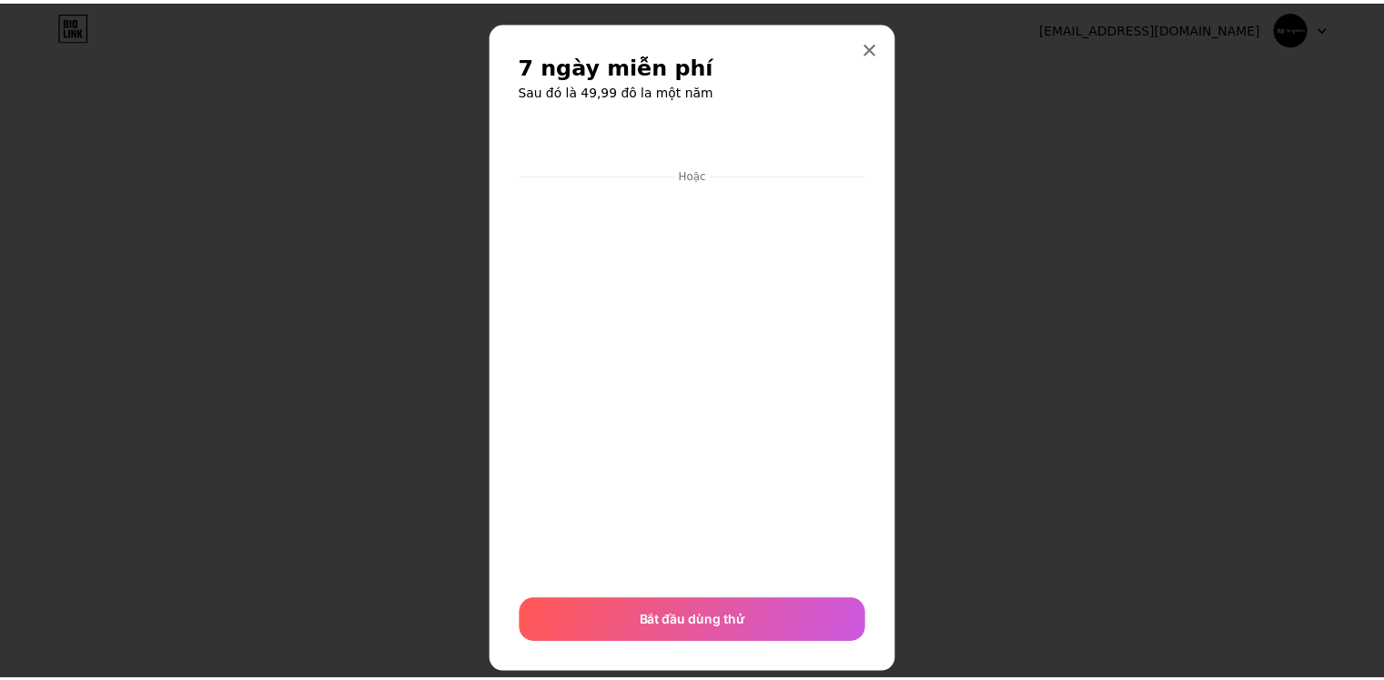
scroll to position [0, 0]
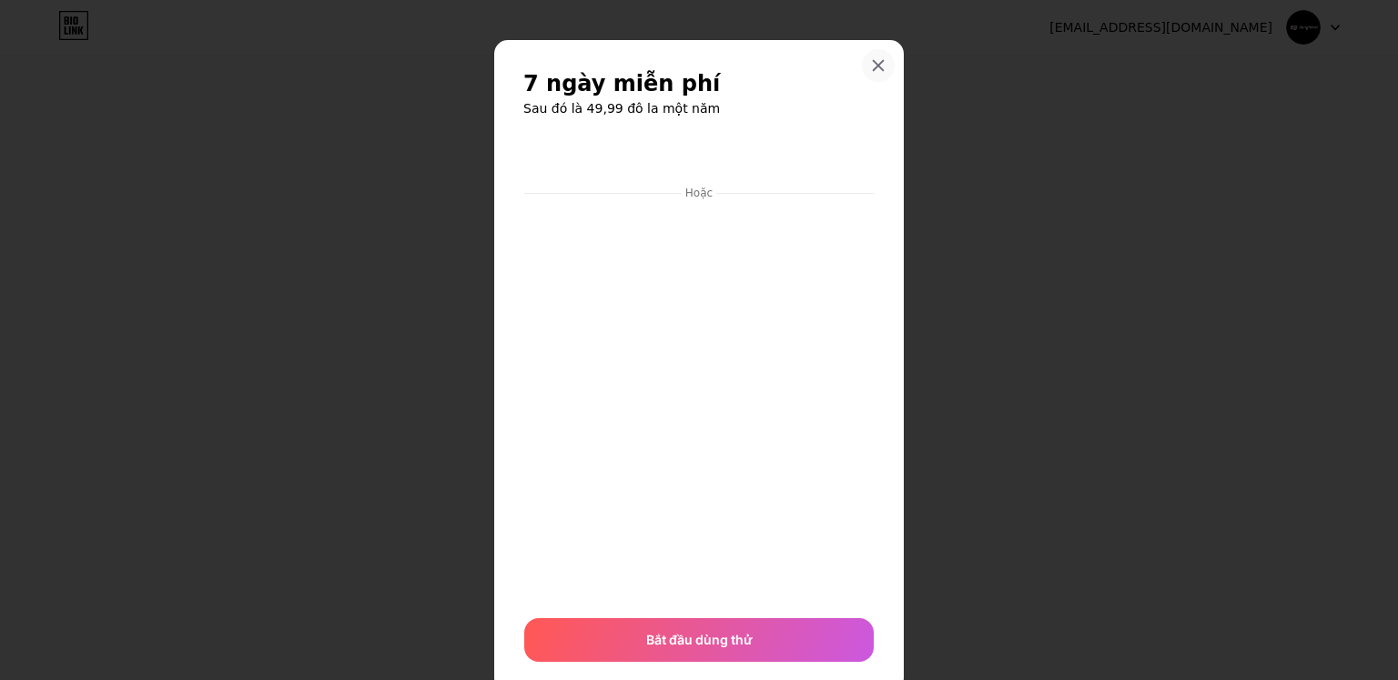
click at [883, 70] on div at bounding box center [878, 65] width 33 height 33
